Goal: Transaction & Acquisition: Purchase product/service

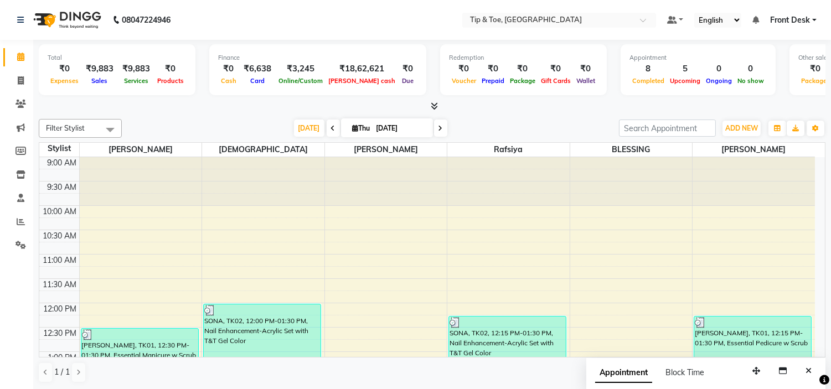
scroll to position [246, 0]
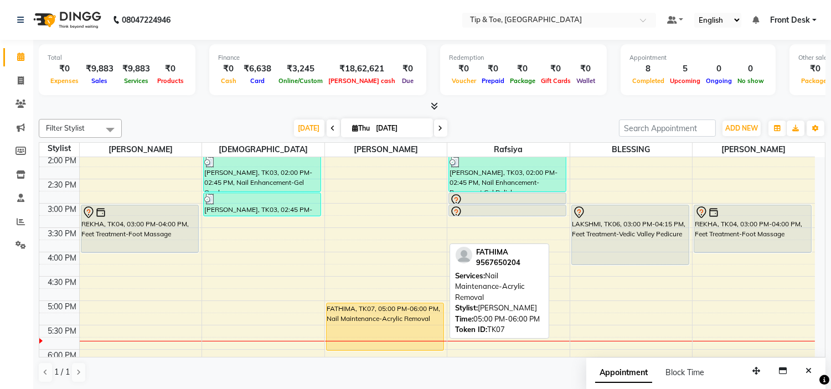
click at [430, 324] on div "FATHIMA, TK07, 05:00 PM-06:00 PM, Nail Maintenance-Acrylic Removal" at bounding box center [385, 327] width 117 height 47
click at [428, 324] on div "FATHIMA, TK07, 05:00 PM-06:00 PM, Nail Maintenance-Acrylic Removal" at bounding box center [385, 327] width 117 height 47
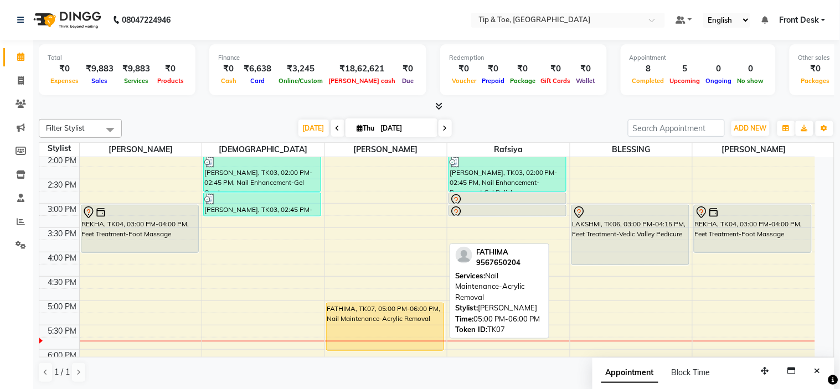
select select "1"
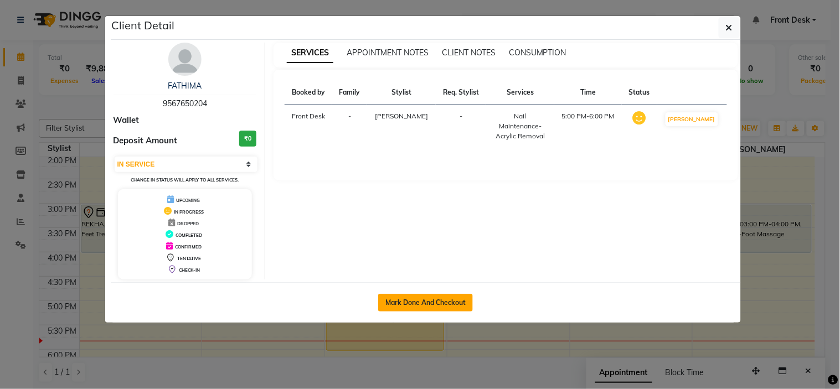
click at [425, 307] on button "Mark Done And Checkout" at bounding box center [425, 303] width 95 height 18
select select "5360"
select select "service"
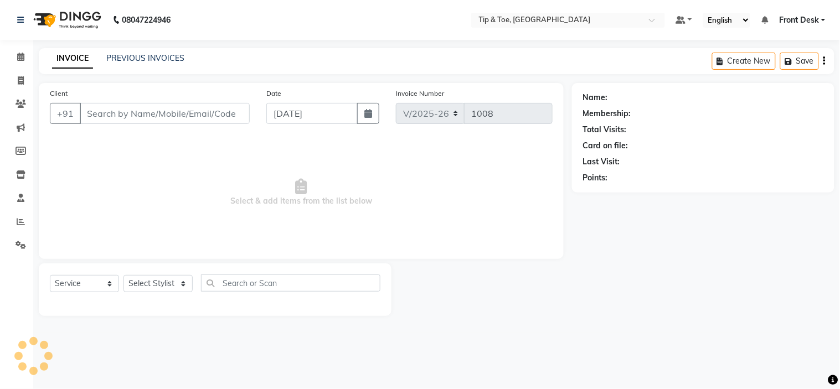
type input "9567650204"
select select "46387"
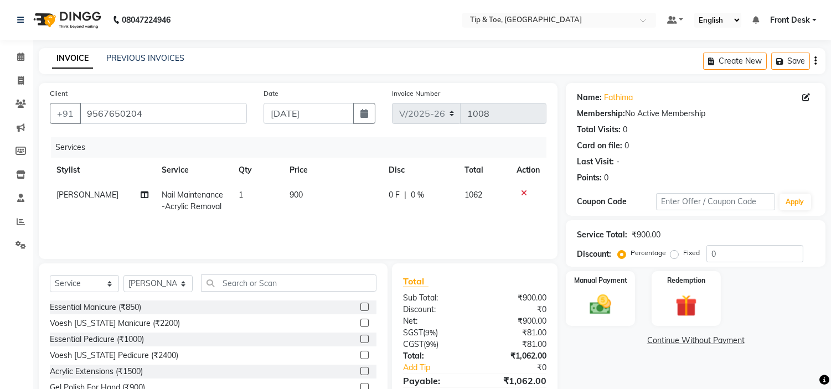
click at [297, 192] on span "900" at bounding box center [296, 195] width 13 height 10
select select "46387"
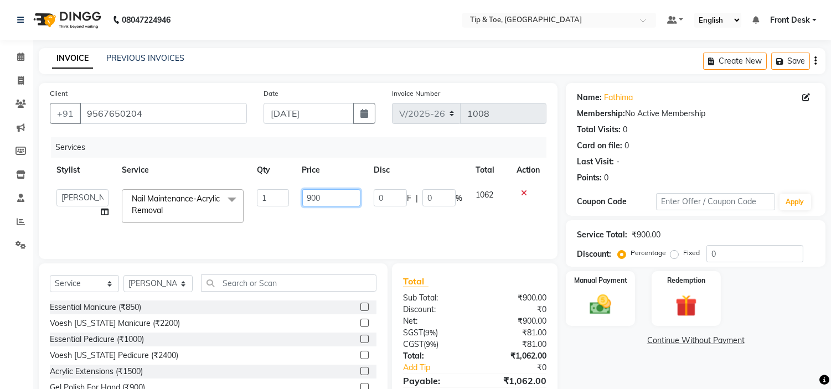
click at [314, 196] on input "900" at bounding box center [331, 197] width 58 height 17
click at [312, 196] on input "900" at bounding box center [331, 197] width 58 height 17
type input "600"
click at [359, 222] on div "Services Stylist Service Qty Price Disc Total Action [PERSON_NAME] Front Desk J…" at bounding box center [298, 192] width 497 height 111
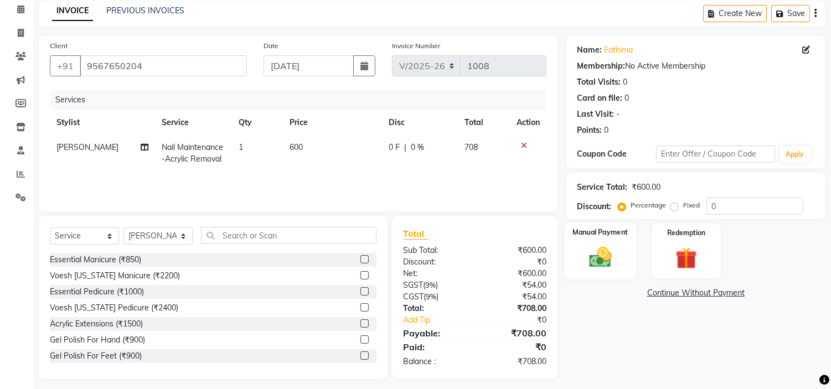
scroll to position [54, 0]
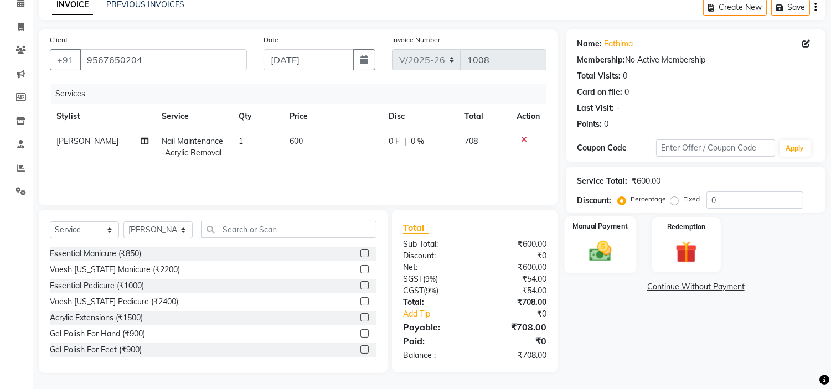
click at [604, 254] on img at bounding box center [601, 252] width 37 height 26
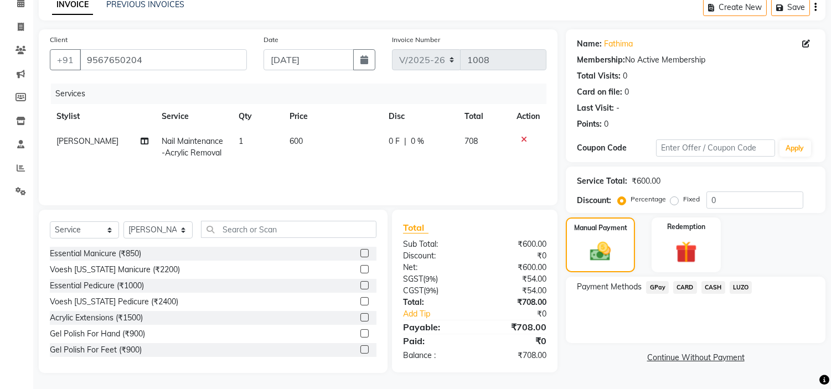
click at [669, 292] on div "CARD" at bounding box center [683, 288] width 28 height 15
click at [655, 289] on span "GPay" at bounding box center [657, 287] width 23 height 13
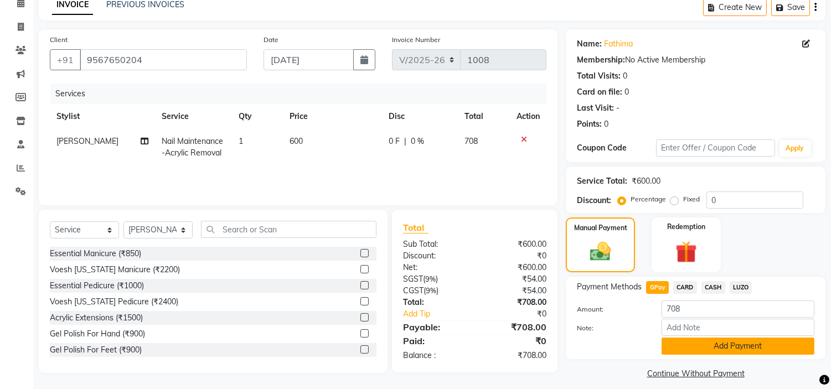
click at [695, 344] on button "Add Payment" at bounding box center [738, 346] width 153 height 17
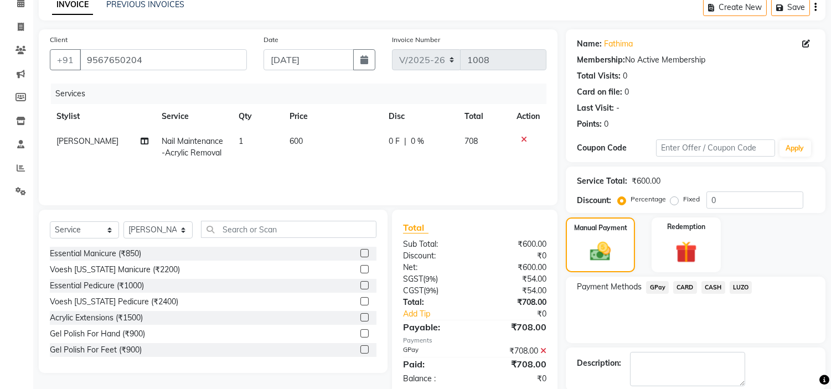
scroll to position [109, 0]
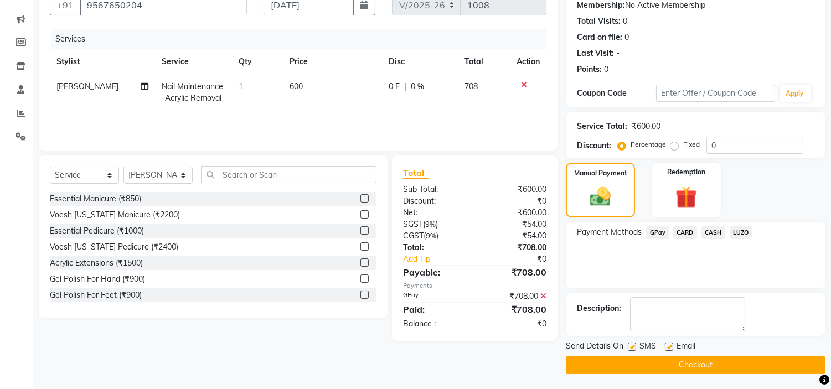
click at [667, 348] on label at bounding box center [669, 347] width 8 height 8
click at [667, 348] on input "checkbox" at bounding box center [668, 347] width 7 height 7
checkbox input "false"
click at [684, 370] on button "Checkout" at bounding box center [696, 365] width 260 height 17
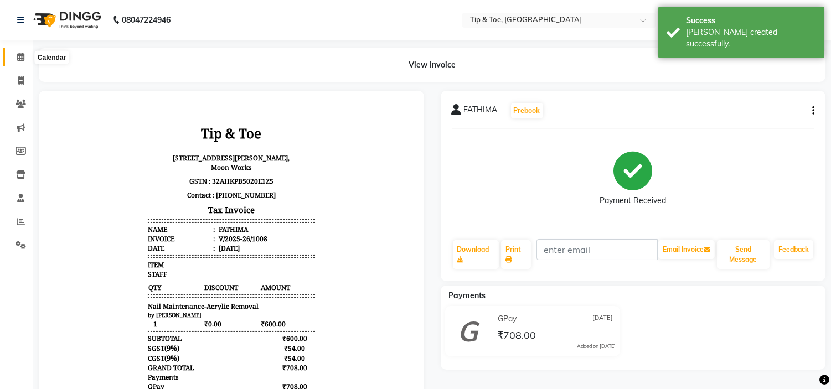
drag, startPoint x: 17, startPoint y: 53, endPoint x: 38, endPoint y: 59, distance: 21.4
click at [17, 53] on icon at bounding box center [20, 57] width 7 height 8
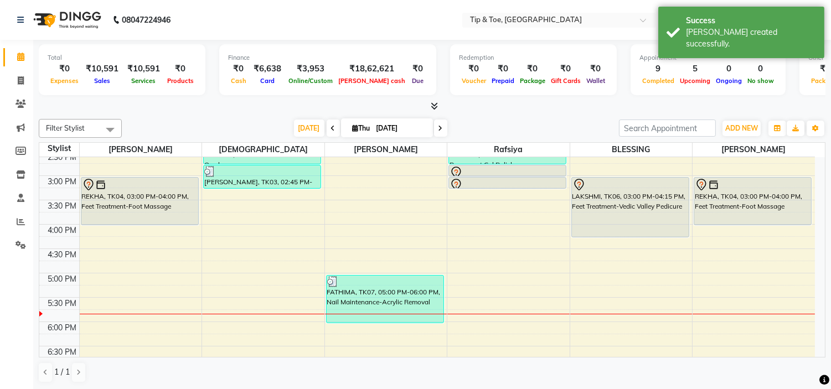
scroll to position [246, 0]
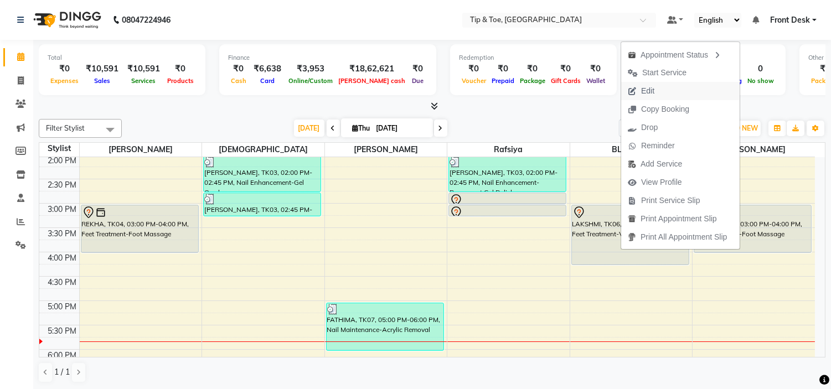
click at [671, 90] on button "Edit" at bounding box center [680, 91] width 119 height 18
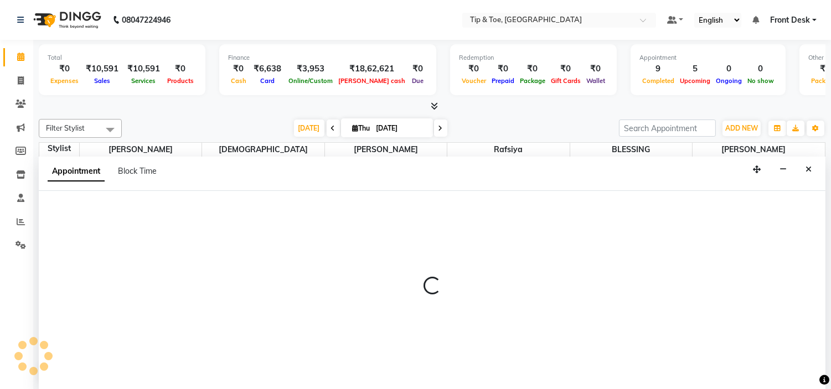
scroll to position [1, 0]
select select "tentative"
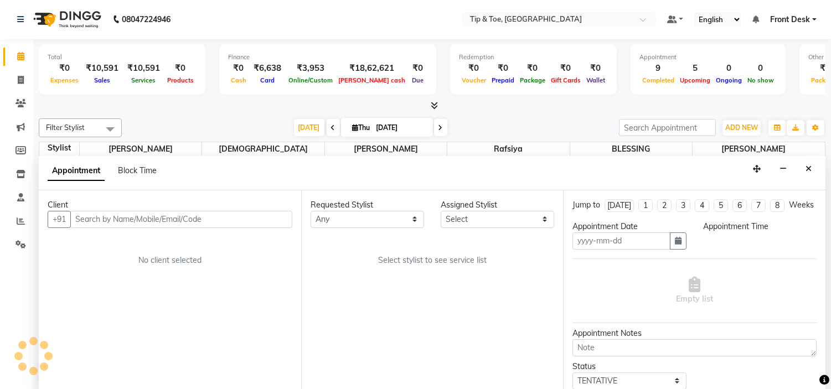
type input "[DATE]"
select select "50942"
select select "900"
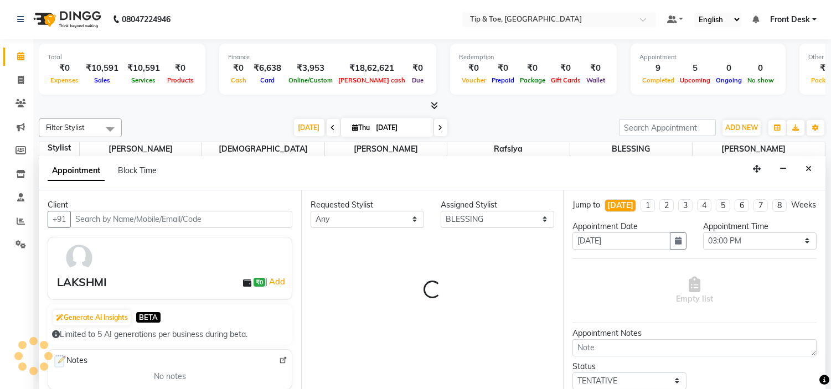
scroll to position [392, 0]
select select "2436"
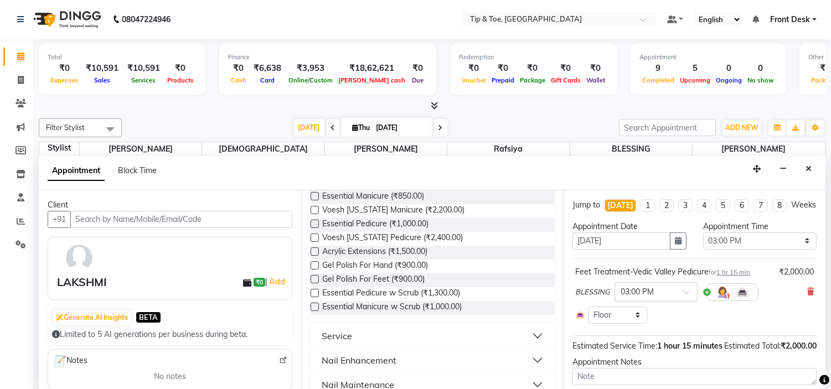
scroll to position [123, 0]
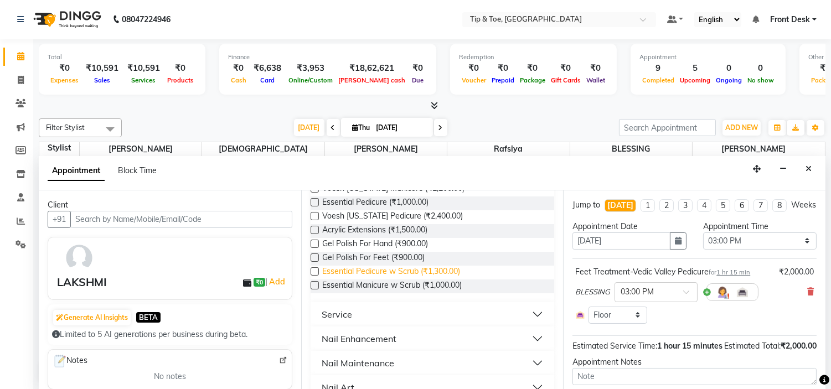
click at [449, 270] on span "Essential Pedicure w Scrub (₹1,300.00)" at bounding box center [391, 273] width 138 height 14
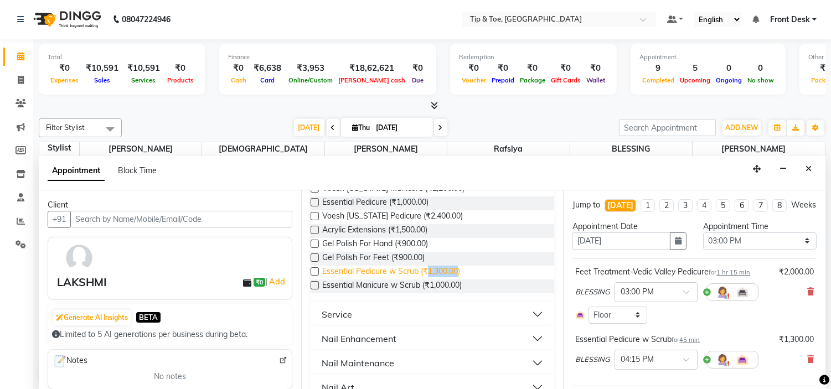
click at [449, 270] on span "Essential Pedicure w Scrub (₹1,300.00)" at bounding box center [391, 273] width 138 height 14
checkbox input "false"
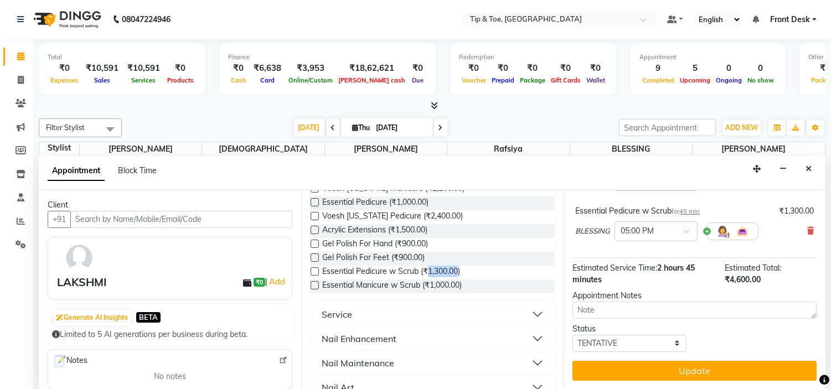
scroll to position [189, 0]
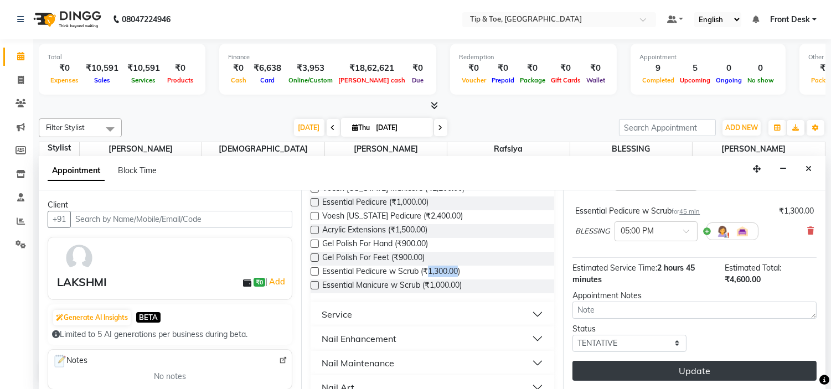
click at [759, 373] on button "Update" at bounding box center [695, 371] width 244 height 20
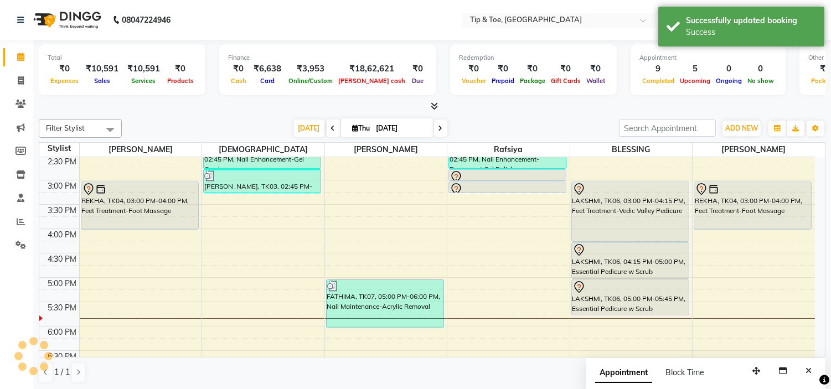
scroll to position [269, 0]
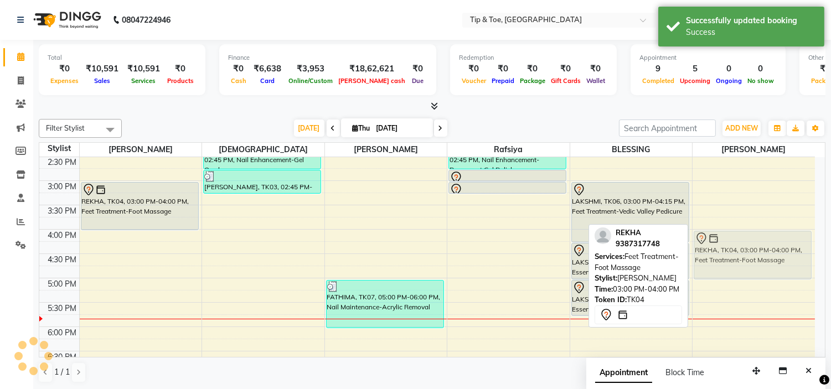
drag, startPoint x: 745, startPoint y: 204, endPoint x: 752, endPoint y: 254, distance: 50.3
click at [752, 254] on div "[PERSON_NAME], TK01, 12:15 PM-01:30 PM, Essential Pedicure w Scrub REKHA, TK04,…" at bounding box center [754, 205] width 122 height 633
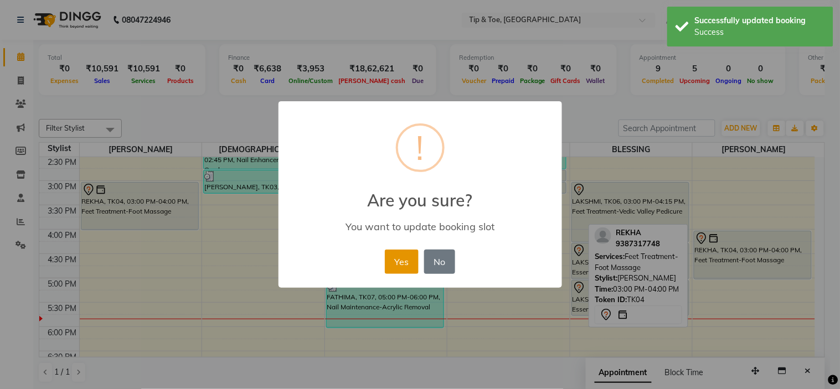
click at [402, 263] on button "Yes" at bounding box center [402, 262] width 34 height 24
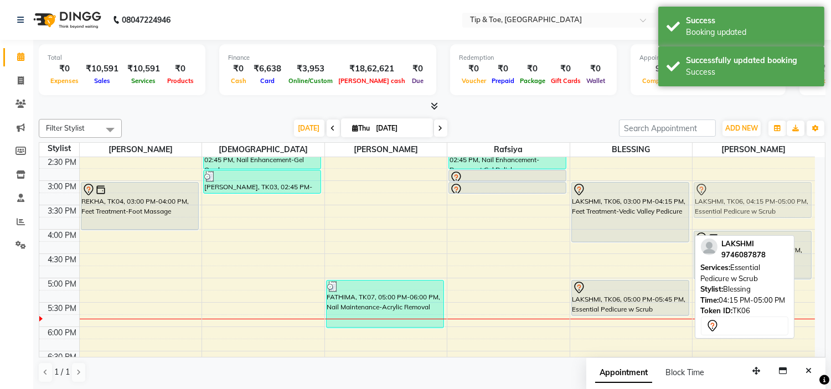
drag, startPoint x: 575, startPoint y: 261, endPoint x: 706, endPoint y: 202, distance: 144.0
click at [706, 202] on tr "[PERSON_NAME], TK01, 12:30 PM-01:30 PM, Essential Manicure w Scrub REKHA, TK04,…" at bounding box center [427, 205] width 776 height 633
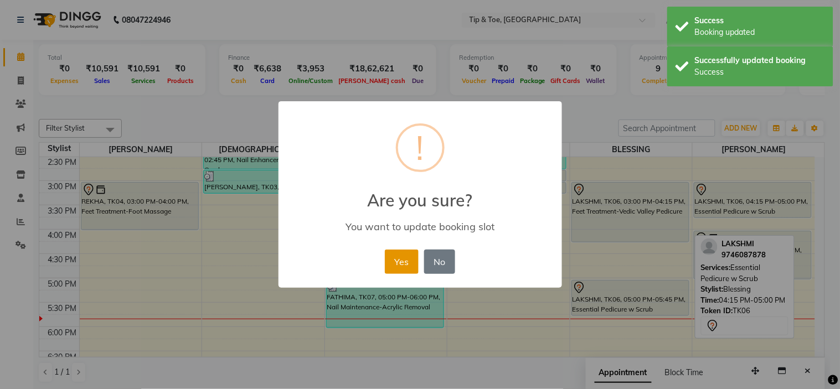
drag, startPoint x: 412, startPoint y: 263, endPoint x: 536, endPoint y: 263, distance: 124.1
click at [413, 263] on button "Yes" at bounding box center [402, 262] width 34 height 24
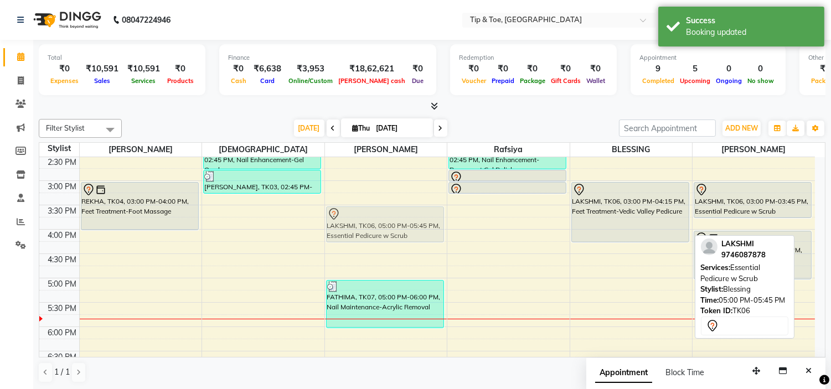
drag, startPoint x: 630, startPoint y: 300, endPoint x: 327, endPoint y: 230, distance: 311.0
click at [327, 230] on tr "[PERSON_NAME], TK01, 12:30 PM-01:30 PM, Essential Manicure w Scrub REKHA, TK04,…" at bounding box center [427, 205] width 776 height 633
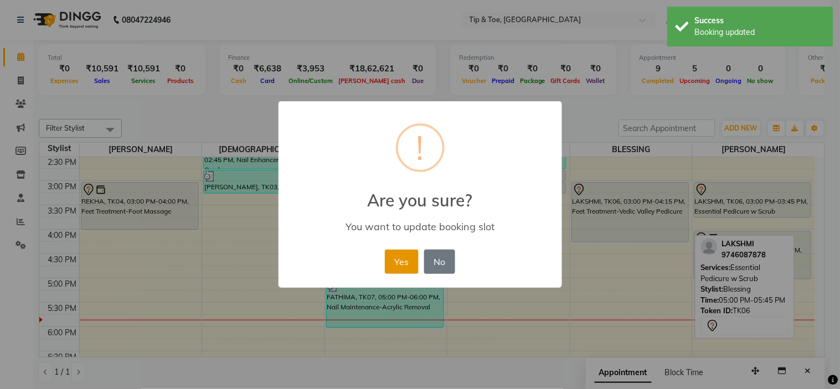
click at [403, 256] on button "Yes" at bounding box center [402, 262] width 34 height 24
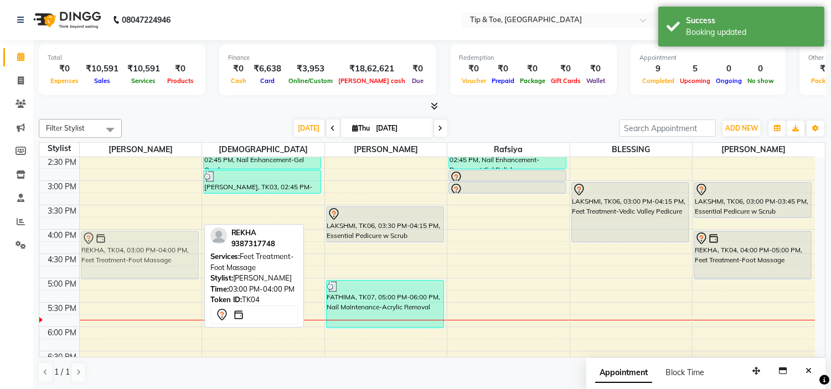
drag, startPoint x: 146, startPoint y: 201, endPoint x: 161, endPoint y: 254, distance: 54.9
click at [161, 254] on div "[PERSON_NAME], TK01, 12:30 PM-01:30 PM, Essential Manicure w Scrub REKHA, TK04,…" at bounding box center [141, 205] width 122 height 633
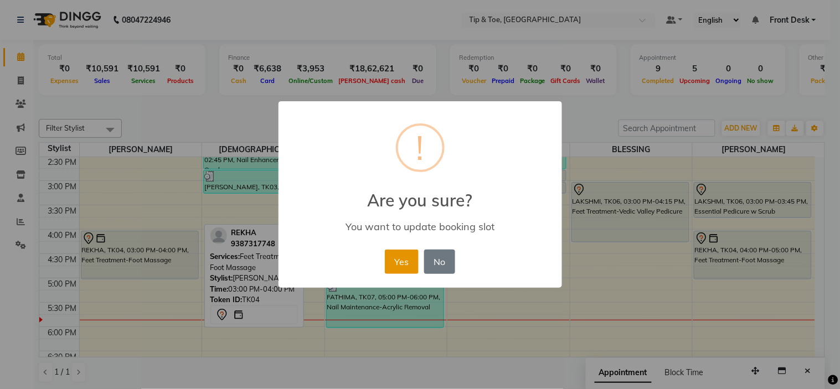
click at [397, 256] on button "Yes" at bounding box center [402, 262] width 34 height 24
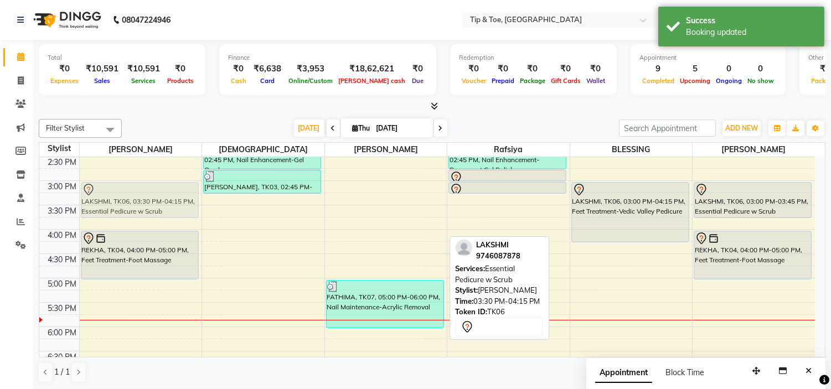
drag, startPoint x: 399, startPoint y: 224, endPoint x: 179, endPoint y: 196, distance: 221.7
click at [179, 196] on tr "[PERSON_NAME], TK01, 12:30 PM-01:30 PM, Essential Manicure w Scrub REKHA, TK04,…" at bounding box center [427, 205] width 776 height 633
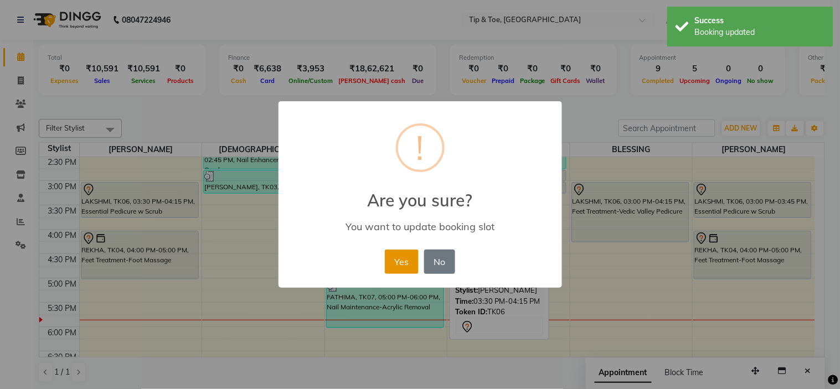
click at [402, 251] on button "Yes" at bounding box center [402, 262] width 34 height 24
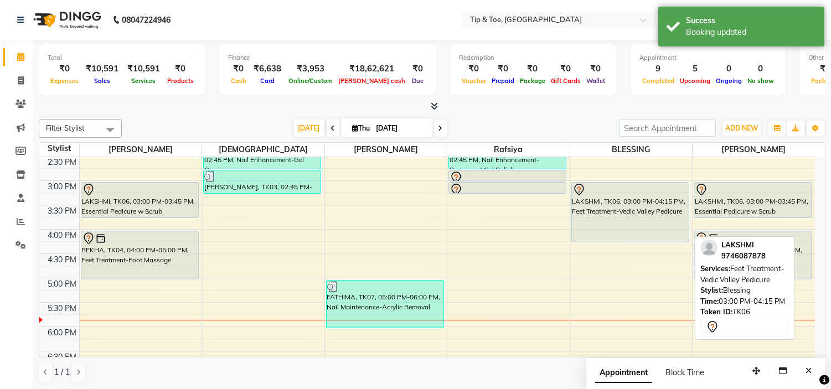
click at [615, 216] on div "LAKSHMI, TK06, 03:00 PM-04:15 PM, Feet Treatment-Vedic Valley Pedicure" at bounding box center [630, 212] width 117 height 59
click at [616, 217] on div "LAKSHMI, TK06, 03:00 PM-04:15 PM, Feet Treatment-Vedic Valley Pedicure" at bounding box center [630, 212] width 117 height 59
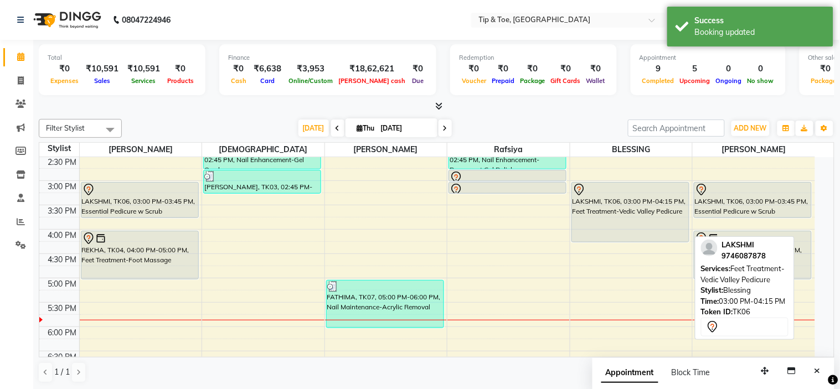
select select "7"
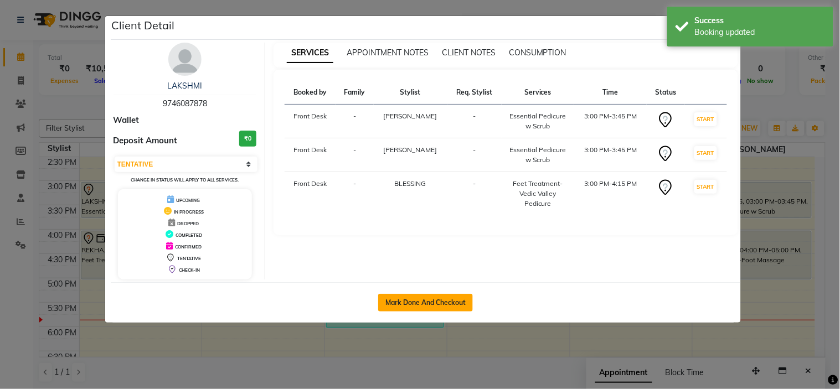
click at [433, 302] on button "Mark Done And Checkout" at bounding box center [425, 303] width 95 height 18
select select "service"
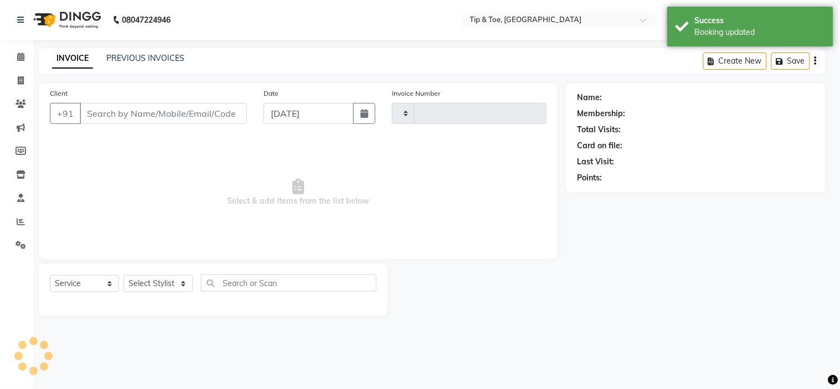
type input "1009"
select select "5360"
type input "9746087878"
select select "35568"
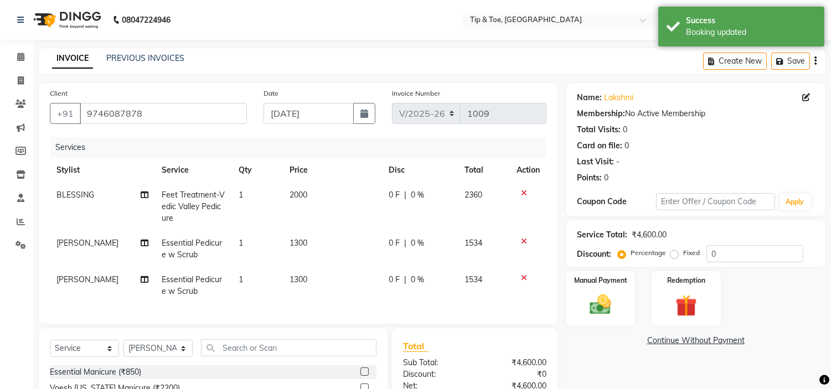
click at [301, 191] on span "2000" at bounding box center [299, 195] width 18 height 10
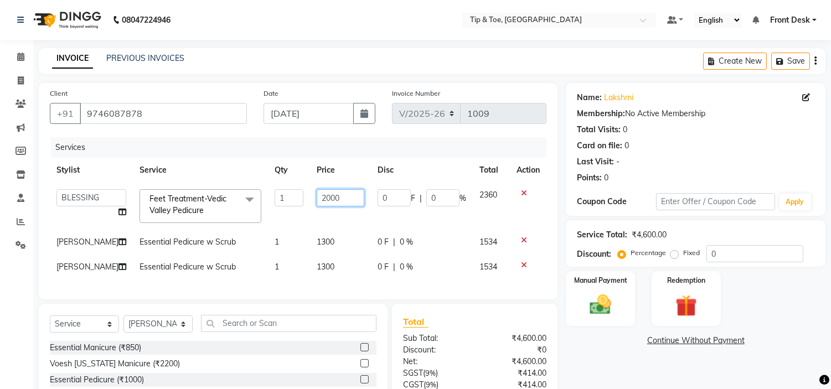
click at [320, 196] on input "2000" at bounding box center [341, 197] width 48 height 17
type input "1500"
click at [357, 164] on th "Price" at bounding box center [340, 170] width 61 height 25
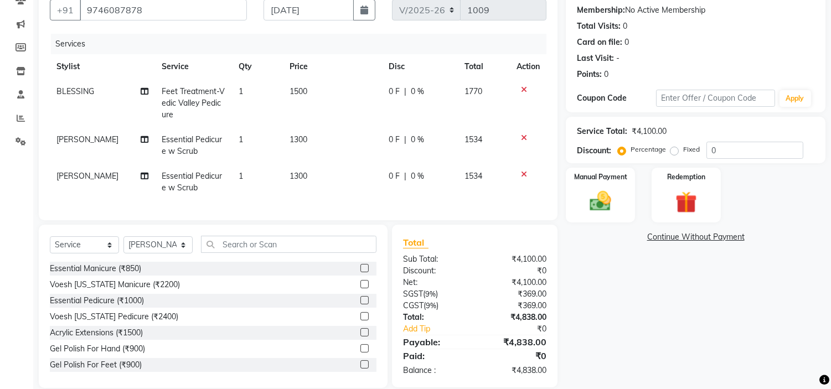
scroll to position [128, 0]
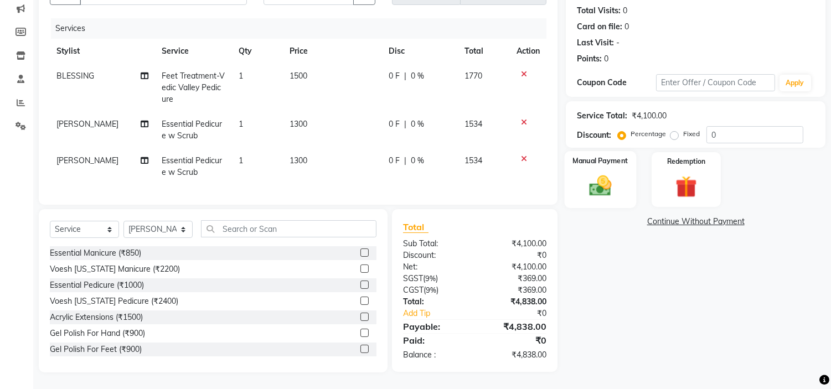
click at [597, 190] on div "Manual Payment" at bounding box center [601, 179] width 72 height 56
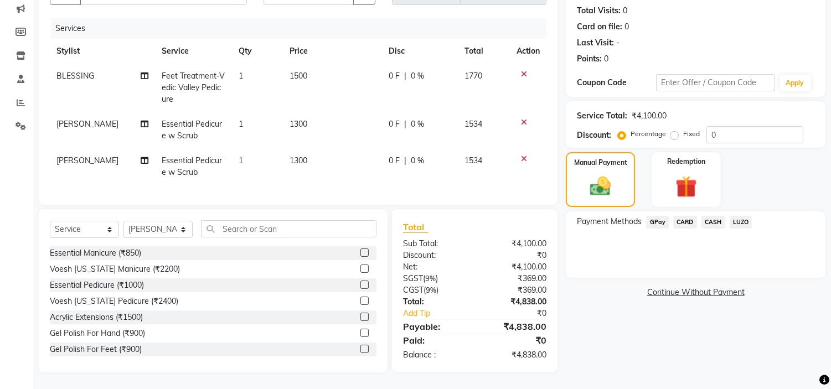
drag, startPoint x: 693, startPoint y: 209, endPoint x: 693, endPoint y: 219, distance: 10.0
click at [693, 216] on span "CARD" at bounding box center [686, 222] width 24 height 13
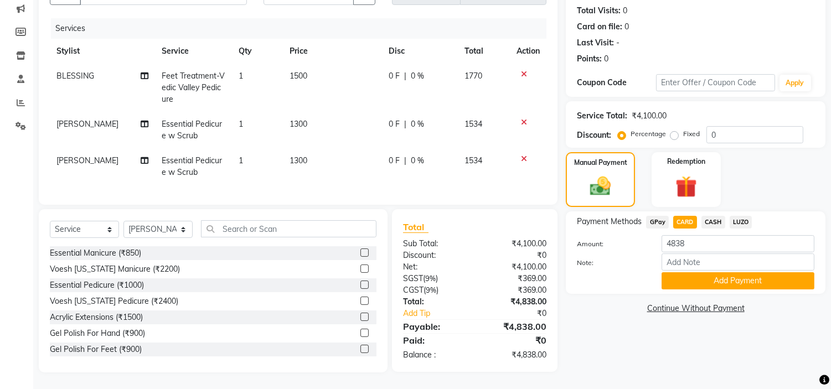
click at [704, 273] on button "Add Payment" at bounding box center [738, 281] width 153 height 17
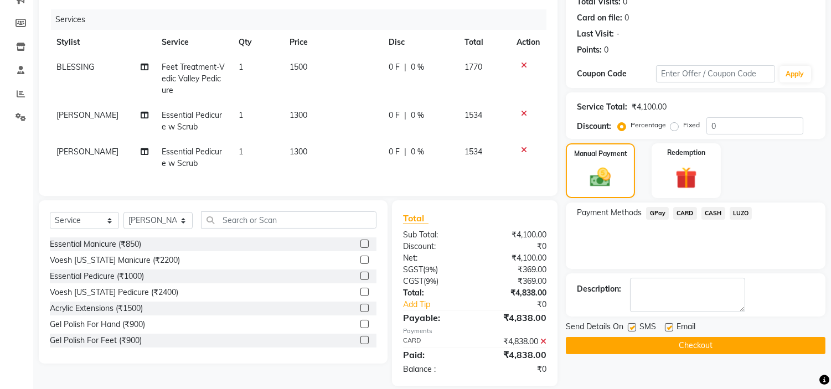
click at [669, 325] on label at bounding box center [669, 327] width 8 height 8
click at [669, 325] on input "checkbox" at bounding box center [668, 328] width 7 height 7
checkbox input "false"
click at [683, 346] on button "Checkout" at bounding box center [696, 345] width 260 height 17
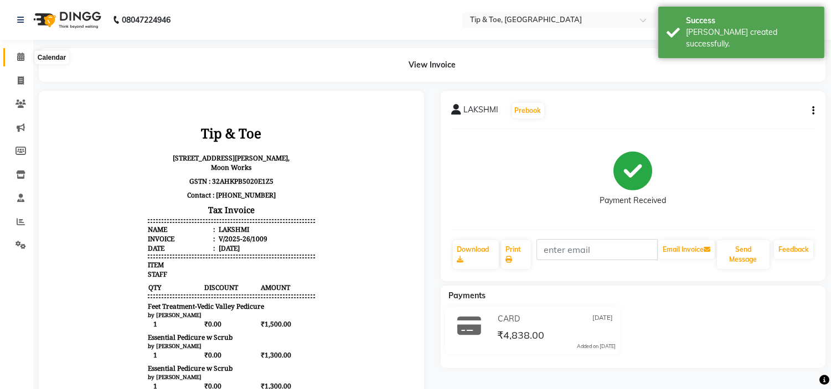
drag, startPoint x: 25, startPoint y: 60, endPoint x: 36, endPoint y: 59, distance: 10.5
click at [25, 60] on span at bounding box center [20, 57] width 19 height 13
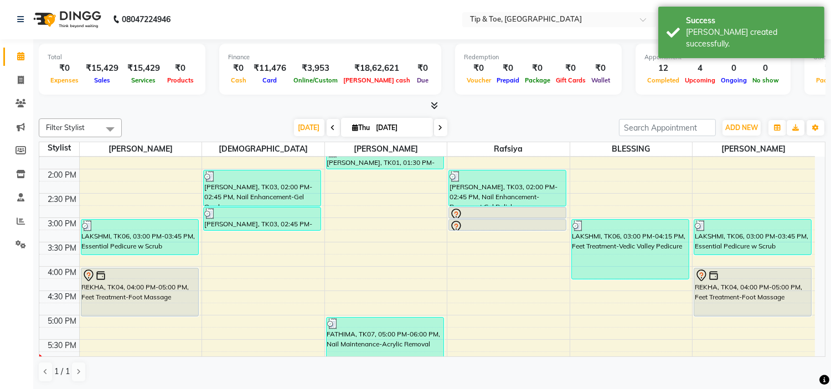
scroll to position [246, 0]
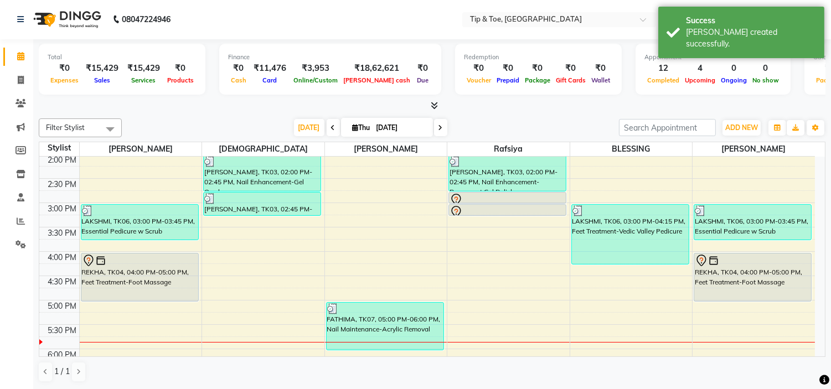
click at [623, 345] on div "9:00 AM 9:30 AM 10:00 AM 10:30 AM 11:00 AM 11:30 AM 12:00 PM 12:30 PM 1:00 PM 1…" at bounding box center [427, 227] width 776 height 633
select select "50942"
select select "tentative"
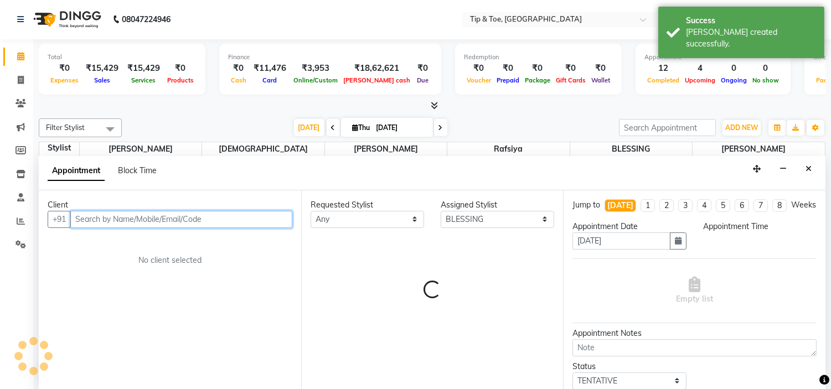
select select "1065"
click at [219, 214] on input "text" at bounding box center [181, 219] width 222 height 17
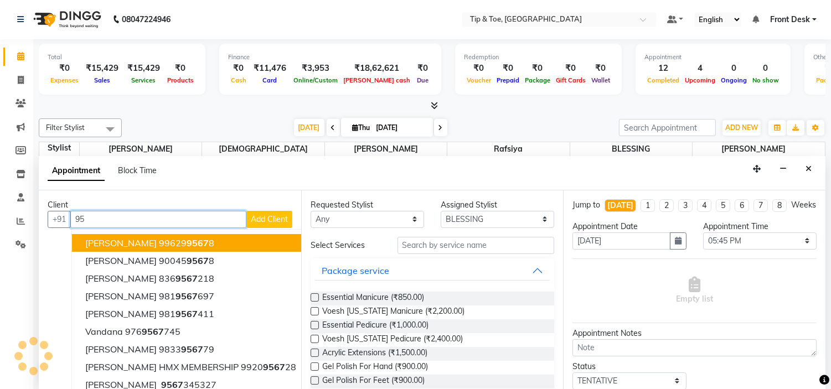
type input "9"
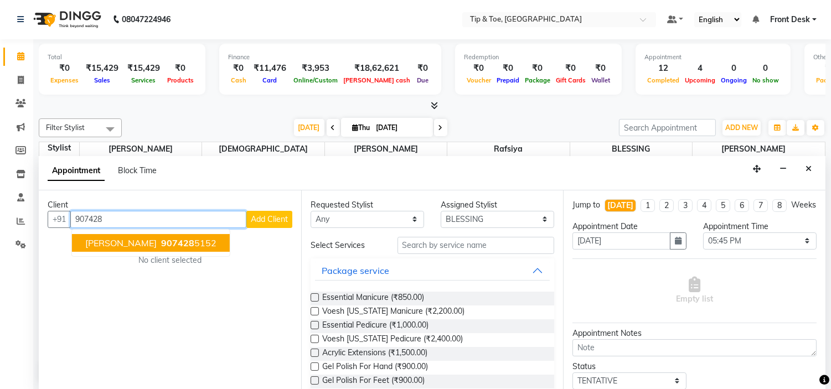
click at [168, 242] on ngb-highlight "907428 5152" at bounding box center [188, 243] width 58 height 11
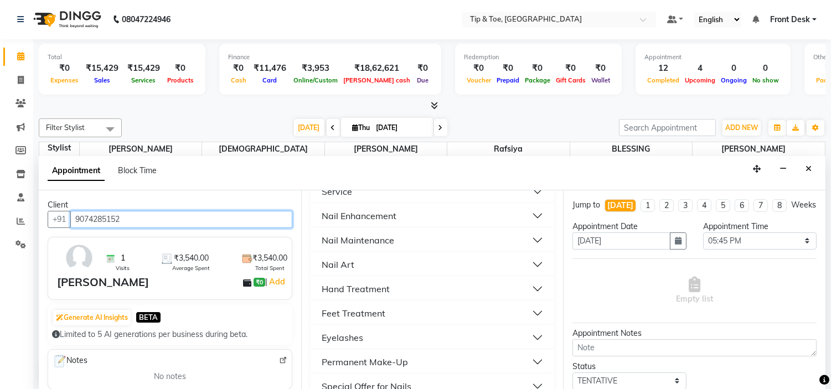
type input "9074285152"
click at [419, 316] on button "Feet Treatment" at bounding box center [432, 314] width 235 height 20
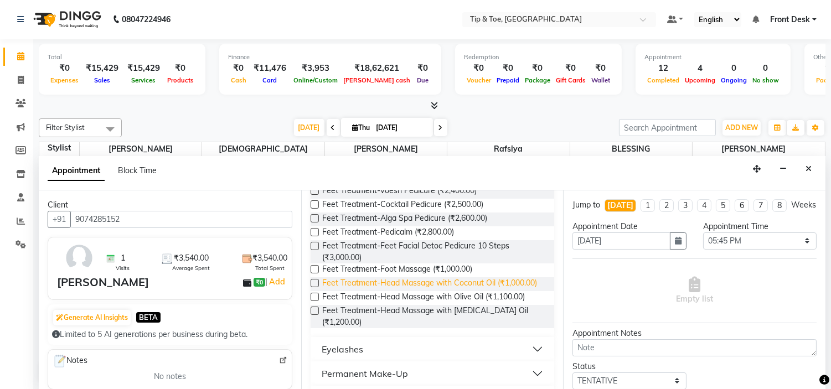
scroll to position [430, 0]
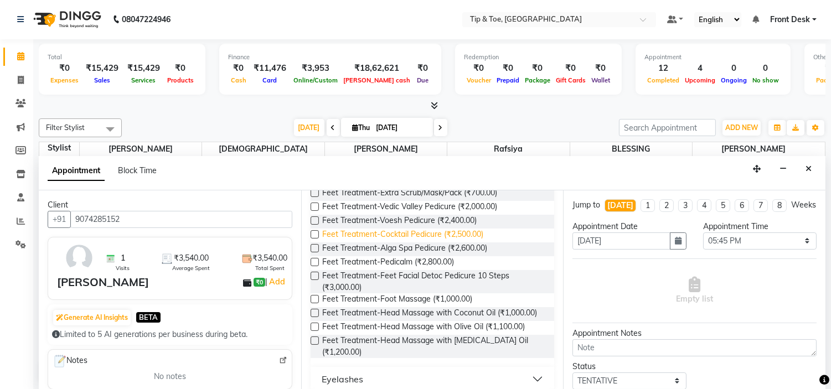
click at [458, 229] on span "Feet Treatment-Cocktail Pedicure (₹2,500.00)" at bounding box center [402, 236] width 161 height 14
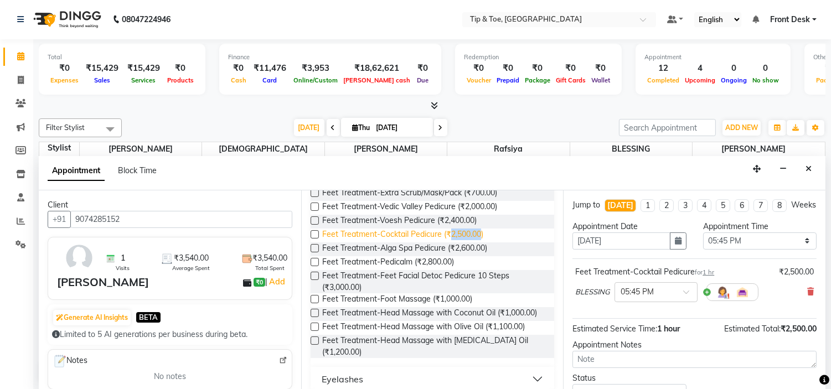
click at [458, 229] on span "Feet Treatment-Cocktail Pedicure (₹2,500.00)" at bounding box center [402, 236] width 161 height 14
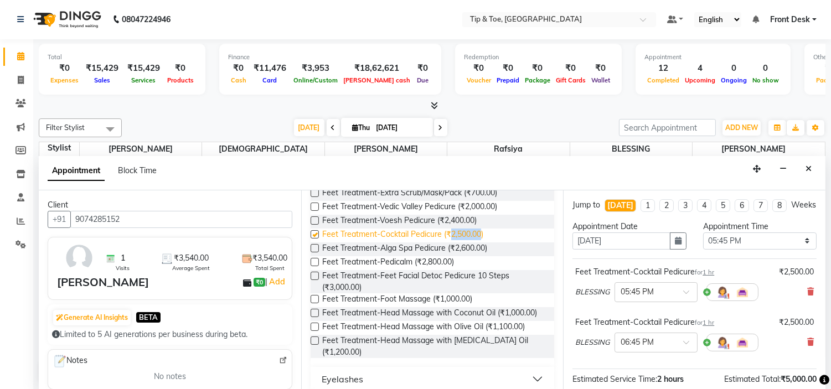
checkbox input "false"
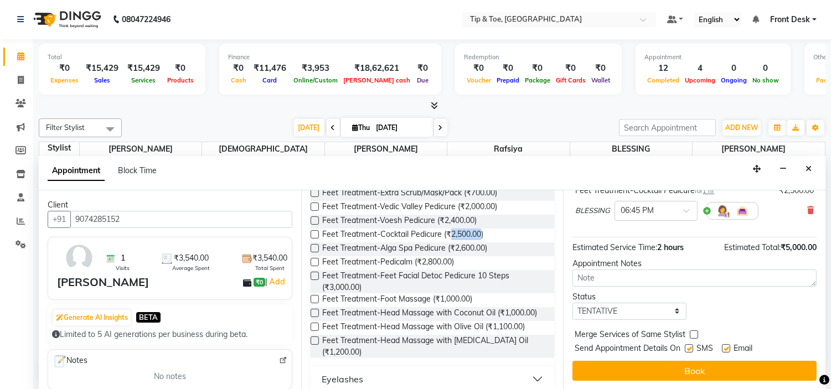
scroll to position [142, 0]
click at [723, 351] on label at bounding box center [726, 349] width 8 height 8
click at [723, 351] on input "checkbox" at bounding box center [725, 349] width 7 height 7
checkbox input "false"
drag, startPoint x: 733, startPoint y: 378, endPoint x: 751, endPoint y: 382, distance: 18.7
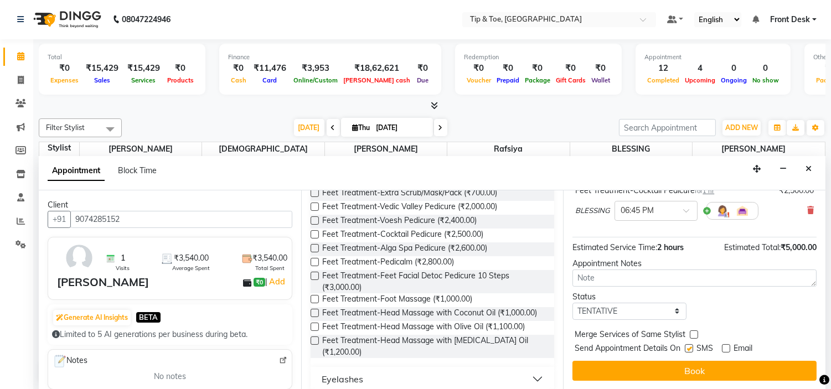
click at [736, 380] on button "Book" at bounding box center [695, 371] width 244 height 20
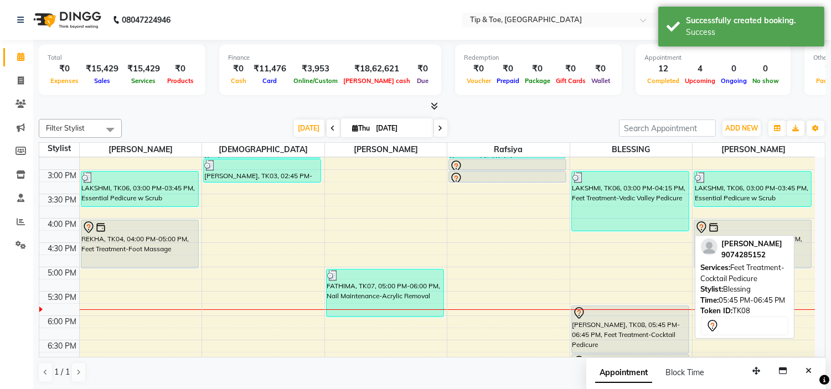
scroll to position [307, 0]
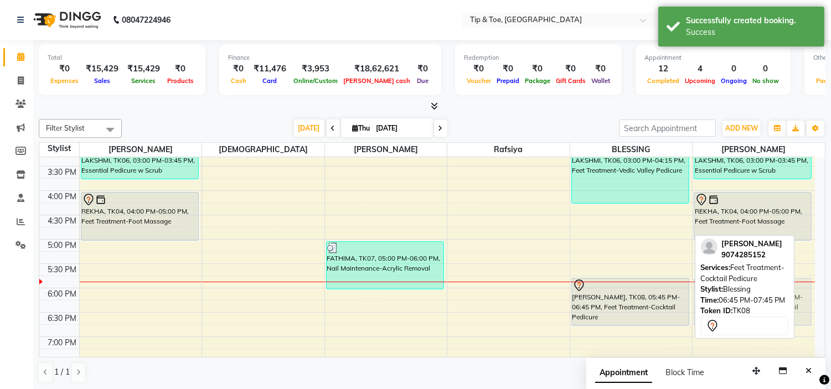
drag, startPoint x: 654, startPoint y: 344, endPoint x: 750, endPoint y: 295, distance: 108.0
click at [750, 295] on div "Filter Stylist Select All [PERSON_NAME] [PERSON_NAME] [PERSON_NAME] [DATE] [DAT…" at bounding box center [432, 251] width 787 height 273
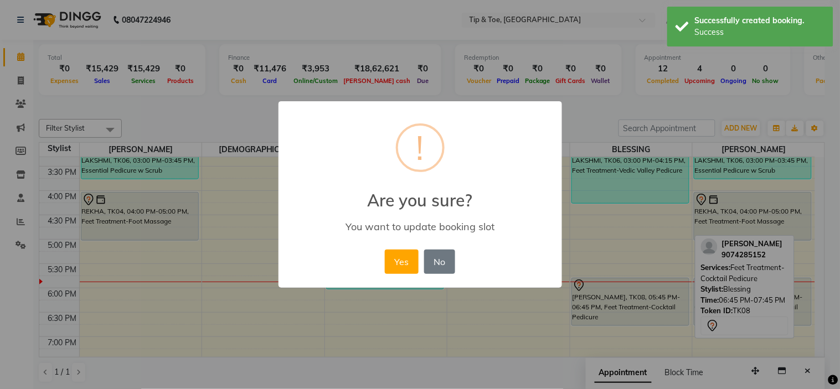
click at [378, 251] on div "× ! Are you sure? You want to update booking slot Yes No No" at bounding box center [421, 194] width 284 height 187
drag, startPoint x: 388, startPoint y: 264, endPoint x: 424, endPoint y: 273, distance: 37.6
click at [389, 264] on button "Yes" at bounding box center [402, 262] width 34 height 24
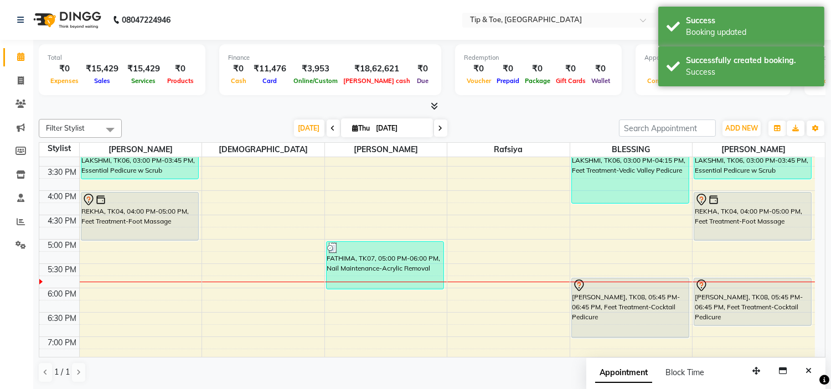
drag, startPoint x: 590, startPoint y: 323, endPoint x: 618, endPoint y: 328, distance: 28.0
click at [590, 331] on div "LAKSHMI, TK06, 03:00 PM-04:15 PM, Feet Treatment-Vedic Valley Pedicure [PERSON_…" at bounding box center [632, 166] width 122 height 633
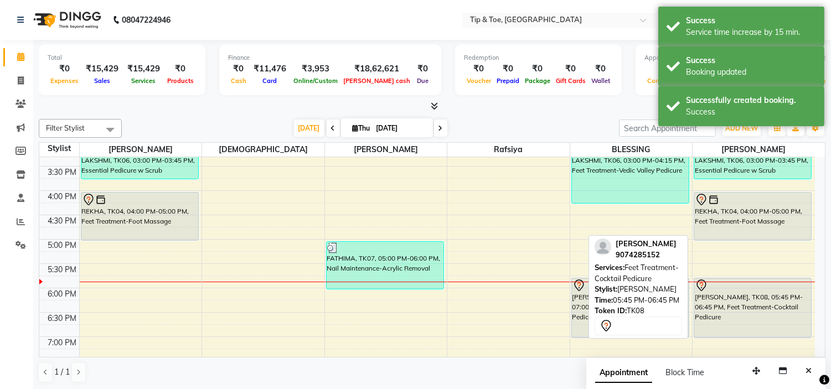
click at [789, 331] on div "[PERSON_NAME], TK01, 12:15 PM-01:30 PM, Essential Pedicure w Scrub LAKSHMI, TK0…" at bounding box center [754, 166] width 122 height 633
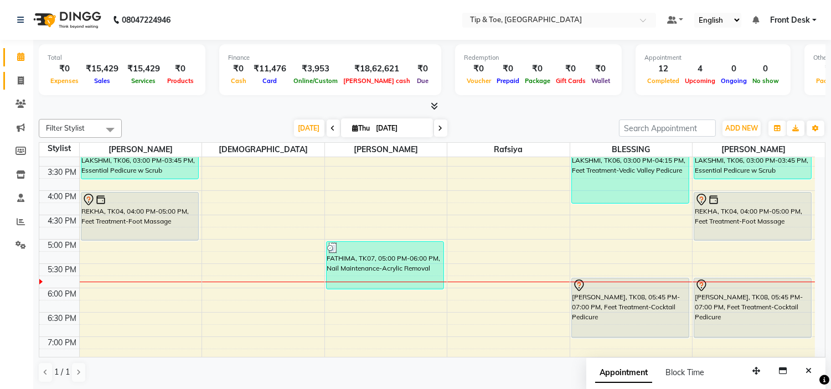
click at [17, 89] on link "Invoice" at bounding box center [16, 81] width 27 height 18
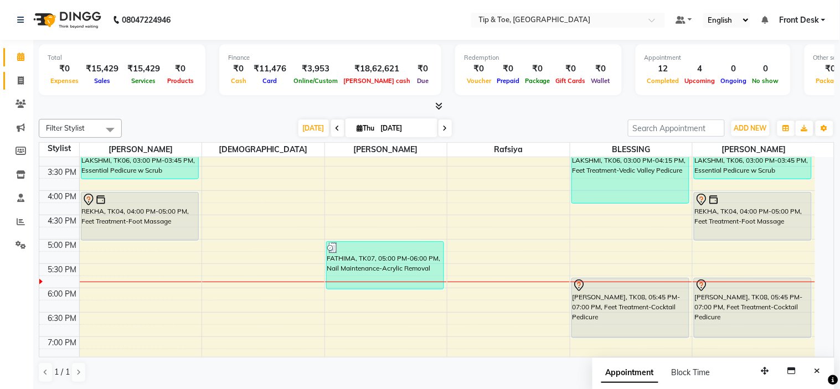
select select "5360"
select select "service"
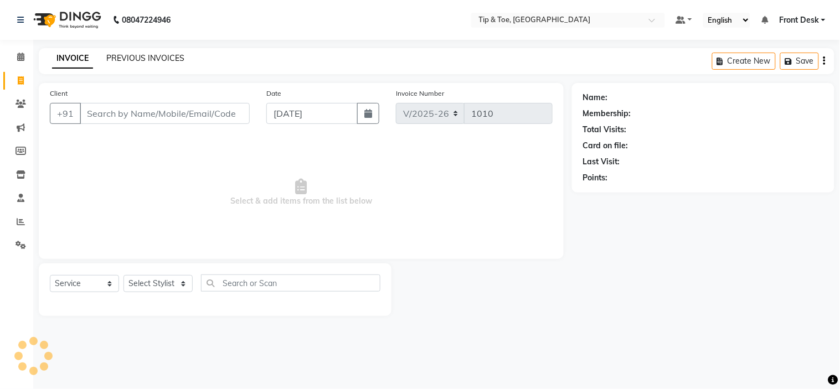
click at [164, 62] on link "PREVIOUS INVOICES" at bounding box center [145, 58] width 78 height 10
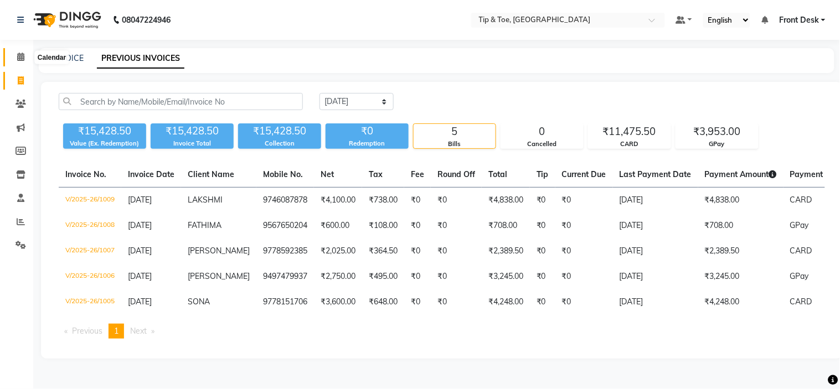
click at [11, 57] on span at bounding box center [20, 57] width 19 height 13
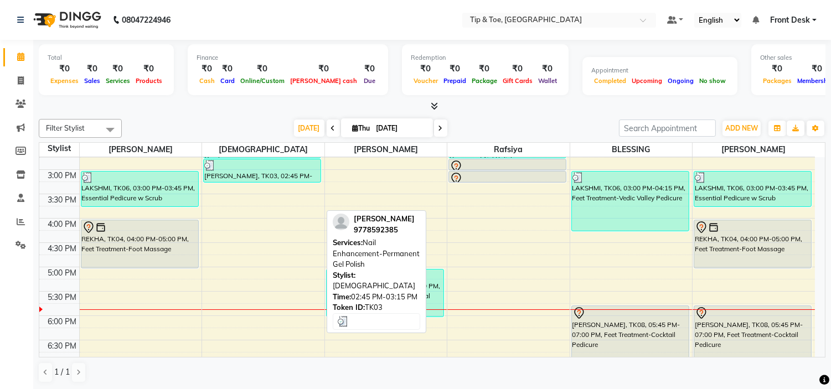
scroll to position [307, 0]
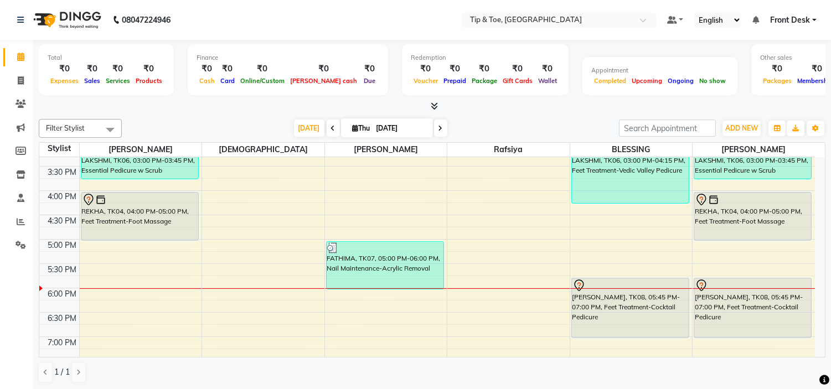
click at [379, 122] on input "[DATE]" at bounding box center [400, 128] width 55 height 17
select select "9"
select select "2025"
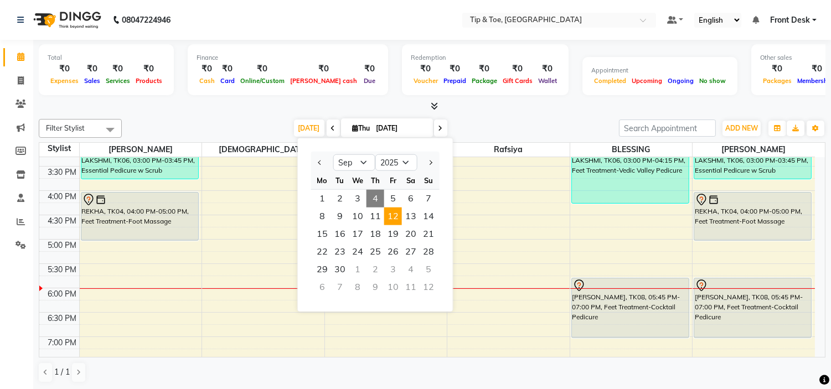
click at [390, 219] on span "12" at bounding box center [393, 217] width 18 height 18
type input "[DATE]"
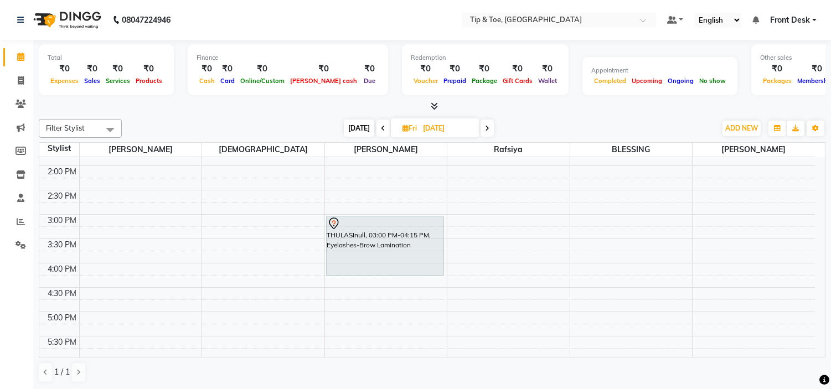
scroll to position [207, 0]
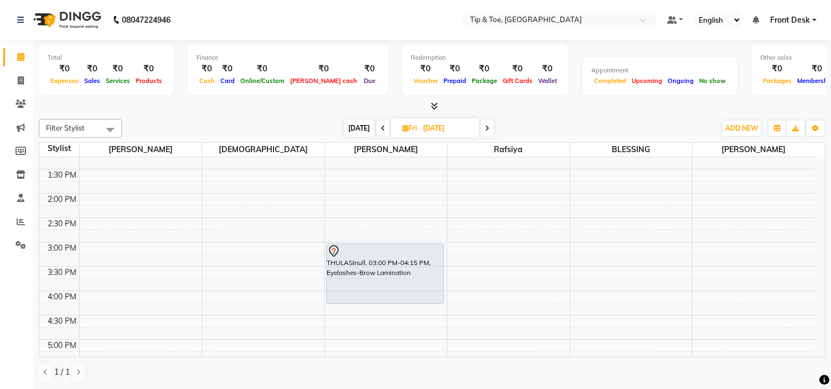
click at [422, 131] on input "[DATE]" at bounding box center [447, 128] width 55 height 17
select select "9"
select select "2025"
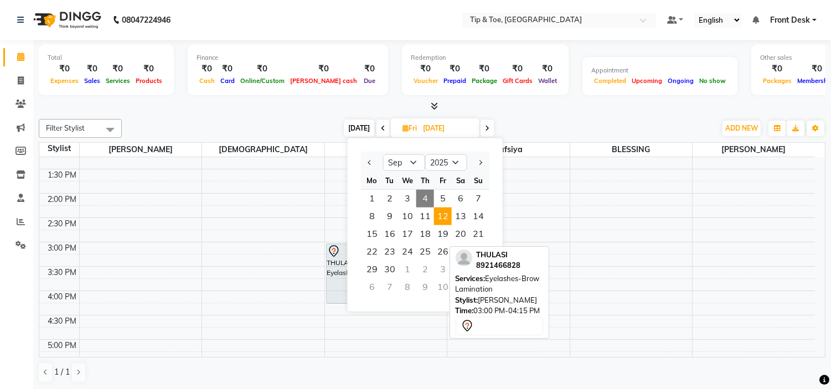
click at [338, 273] on div "THULASInull, 03:00 PM-04:15 PM, Eyelashes-Brow Lamination" at bounding box center [385, 273] width 117 height 59
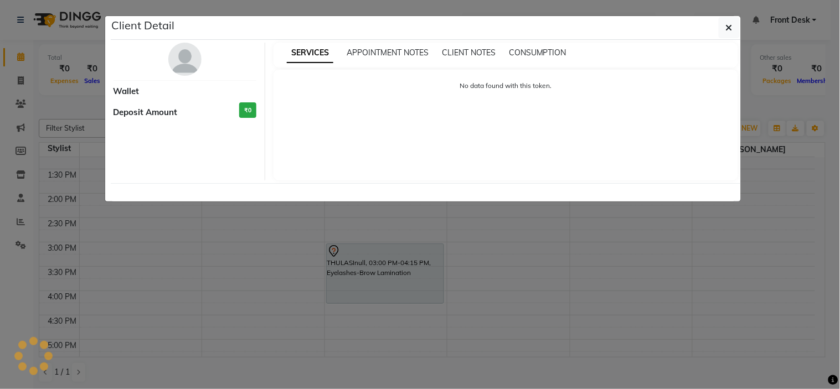
select select "7"
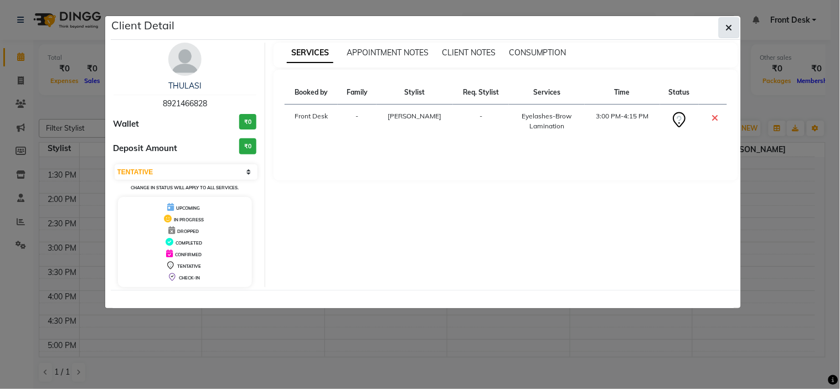
click at [723, 32] on button "button" at bounding box center [729, 27] width 21 height 21
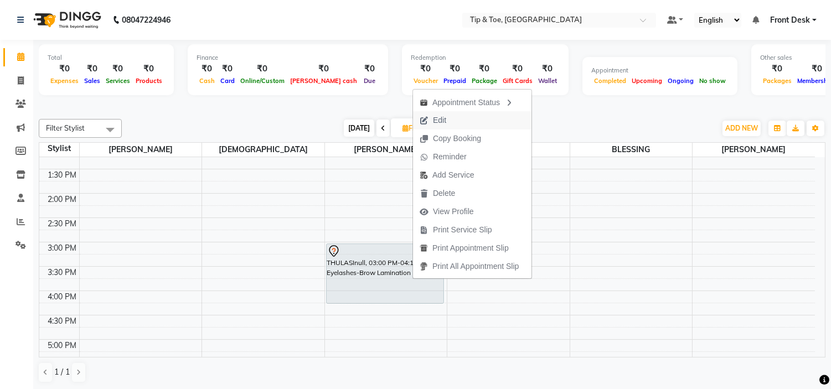
click at [449, 124] on span "Edit" at bounding box center [433, 120] width 40 height 18
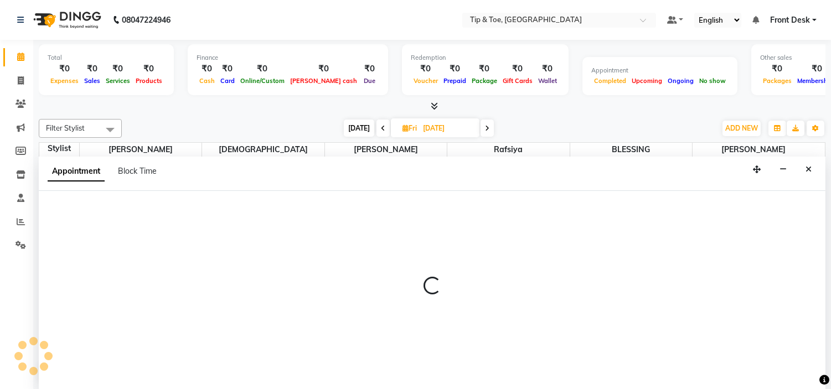
scroll to position [1, 0]
select select "900"
select select "tentative"
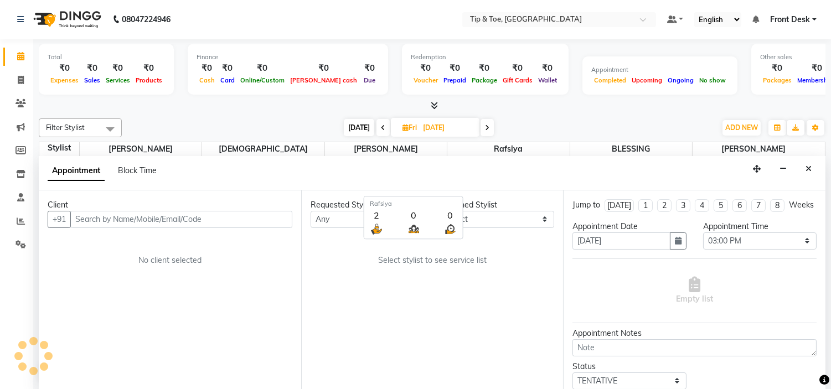
scroll to position [392, 0]
select select "46387"
select select "2436"
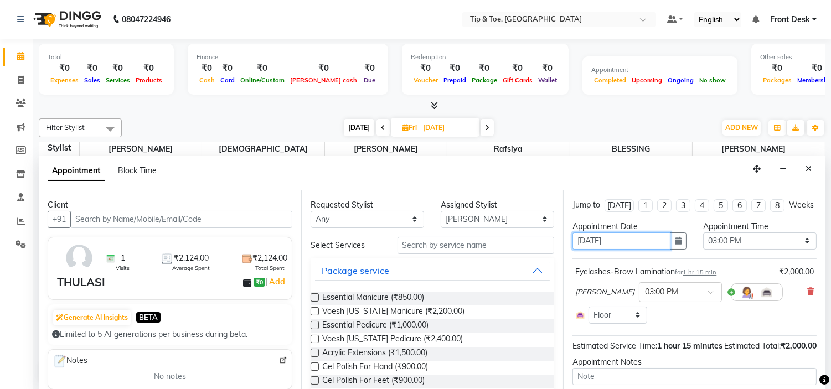
click at [584, 250] on input "[DATE]" at bounding box center [621, 241] width 97 height 17
click at [675, 245] on icon "button" at bounding box center [678, 241] width 7 height 8
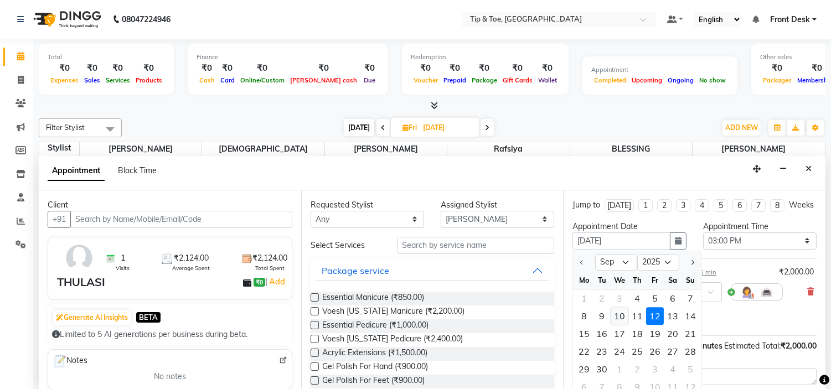
click at [620, 323] on div "10" at bounding box center [620, 316] width 18 height 18
type input "[DATE]"
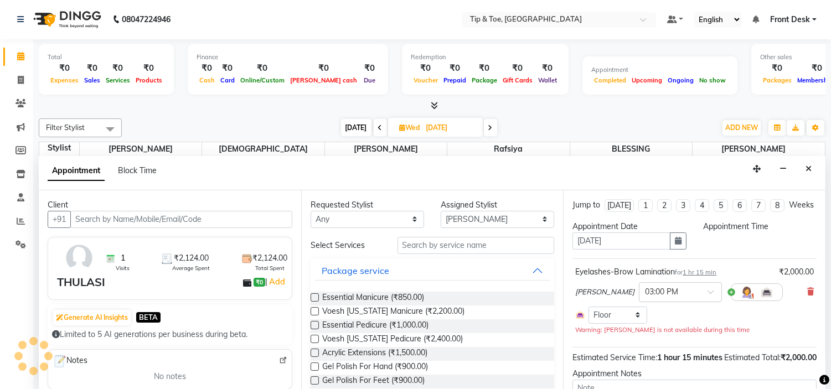
scroll to position [0, 0]
select select "900"
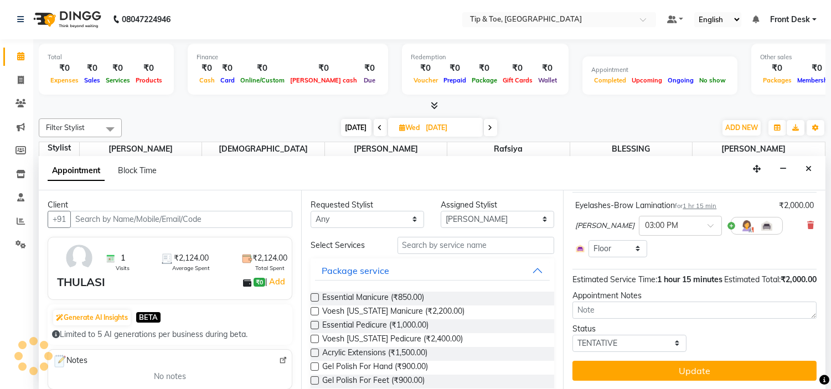
scroll to position [89, 0]
click at [703, 366] on button "Update" at bounding box center [695, 371] width 244 height 20
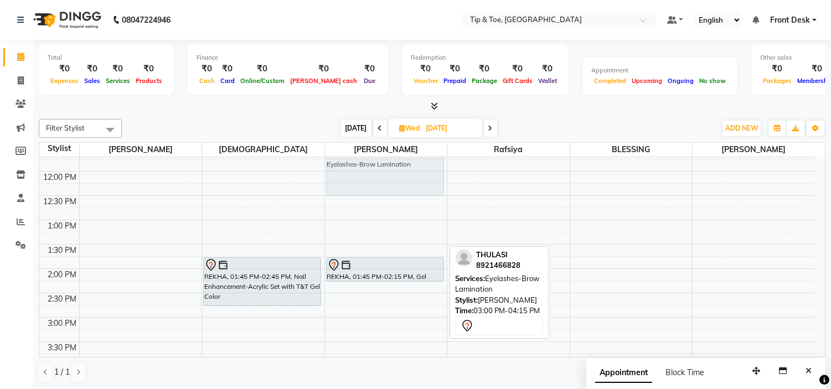
scroll to position [125, 0]
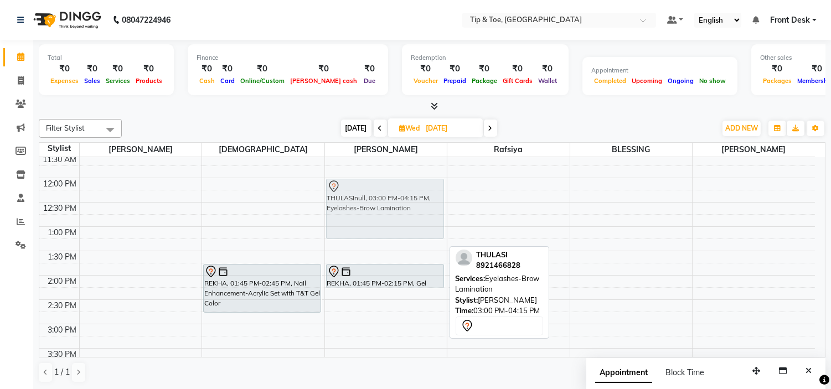
drag, startPoint x: 386, startPoint y: 297, endPoint x: 388, endPoint y: 213, distance: 84.2
click at [388, 213] on div "REKHA, 01:45 PM-02:15 PM, Gel Polish For Hand THULASInull, 03:00 PM-04:15 PM, E…" at bounding box center [386, 348] width 122 height 633
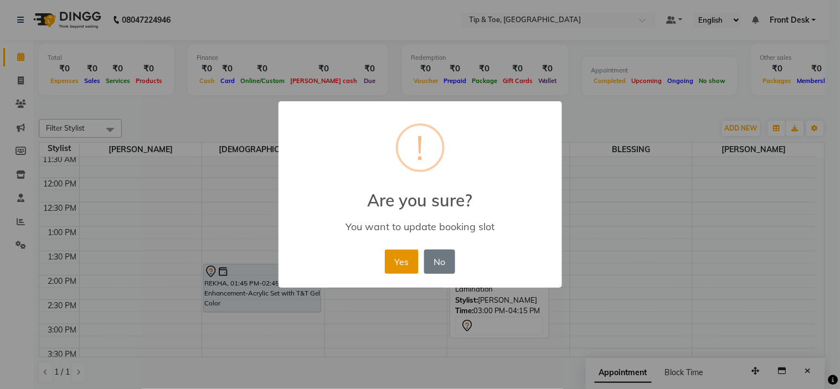
click at [398, 258] on button "Yes" at bounding box center [402, 262] width 34 height 24
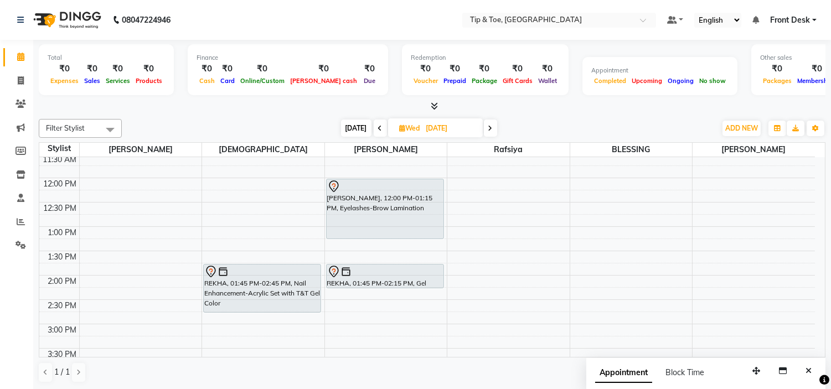
click at [383, 132] on span at bounding box center [380, 128] width 13 height 17
type input "[DATE]"
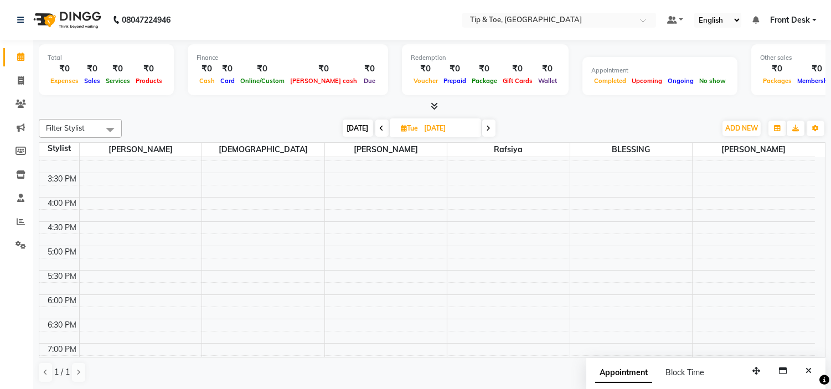
scroll to position [374, 0]
click at [21, 82] on icon at bounding box center [21, 80] width 6 height 8
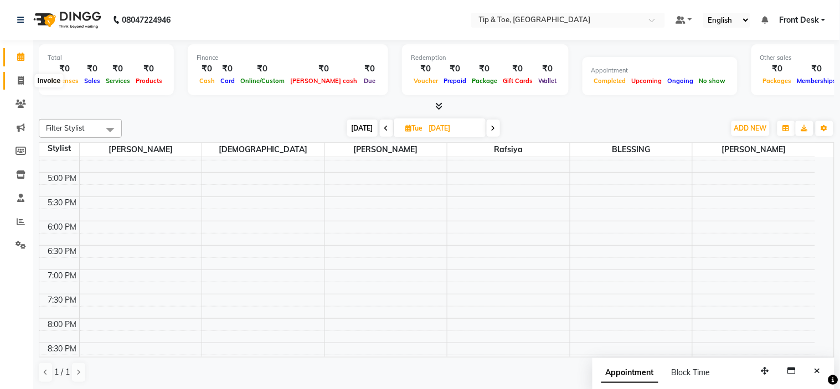
select select "5360"
select select "service"
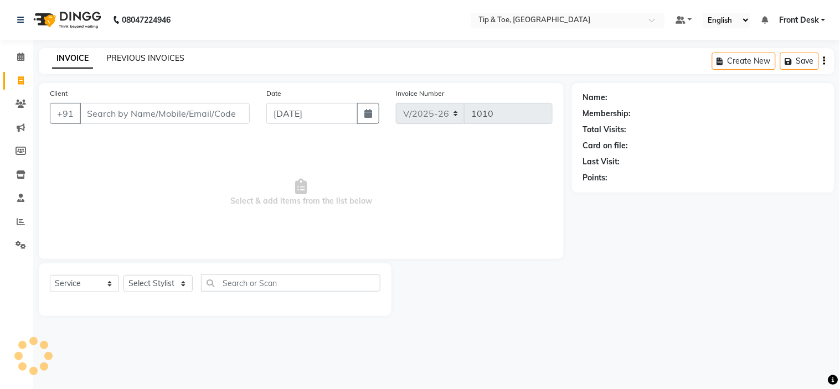
click at [146, 61] on link "PREVIOUS INVOICES" at bounding box center [145, 58] width 78 height 10
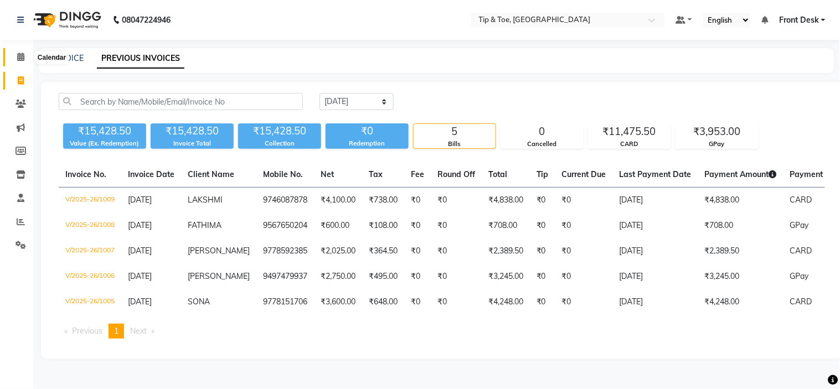
click at [22, 59] on icon at bounding box center [20, 57] width 7 height 8
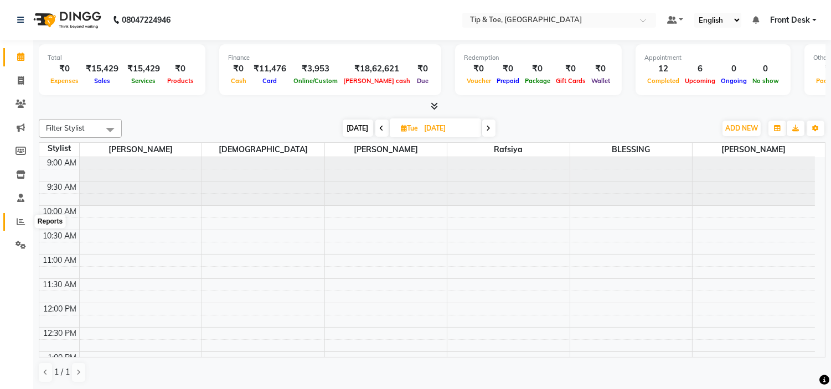
click at [23, 224] on icon at bounding box center [21, 222] width 8 height 8
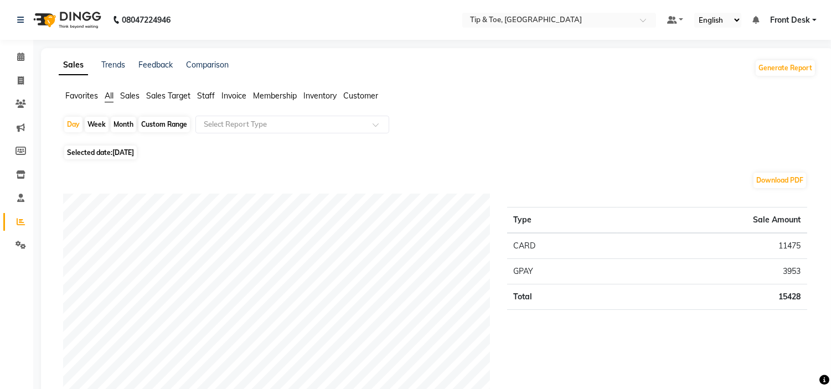
click at [208, 96] on span "Staff" at bounding box center [206, 96] width 18 height 10
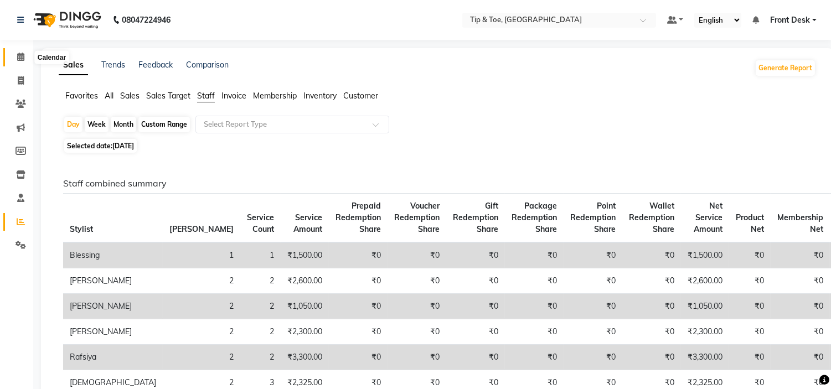
click at [24, 59] on span at bounding box center [20, 57] width 19 height 13
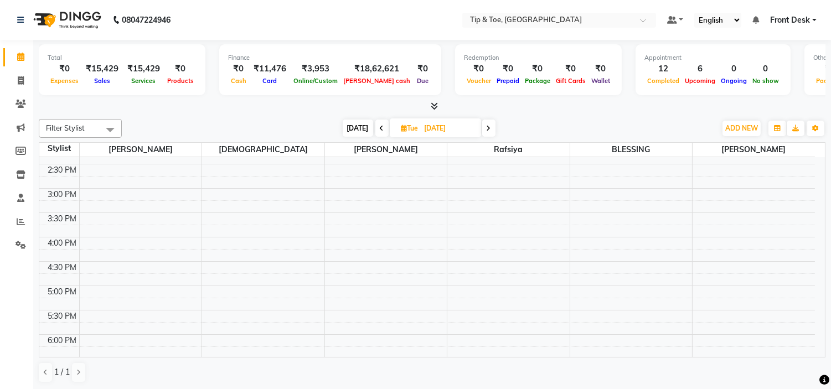
scroll to position [184, 0]
click at [400, 123] on span "[DATE]" at bounding box center [435, 128] width 91 height 19
click at [417, 129] on span "Tue" at bounding box center [410, 128] width 23 height 8
select select "9"
select select "2025"
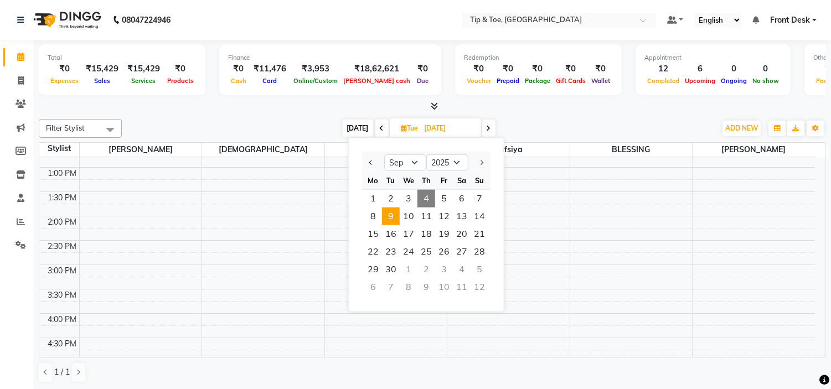
click at [427, 201] on span "4" at bounding box center [427, 199] width 18 height 18
type input "[DATE]"
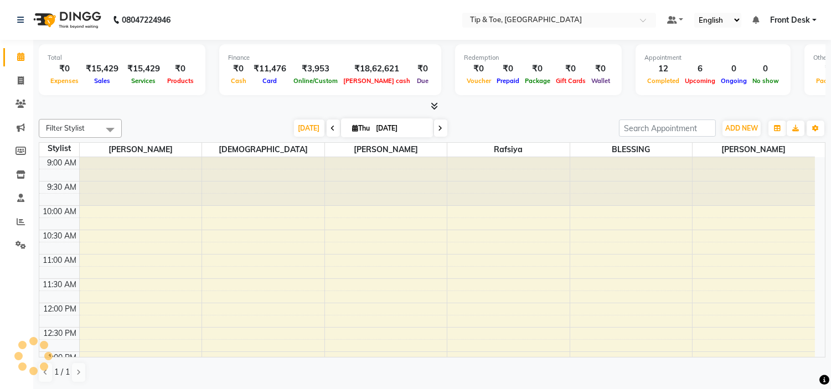
scroll to position [436, 0]
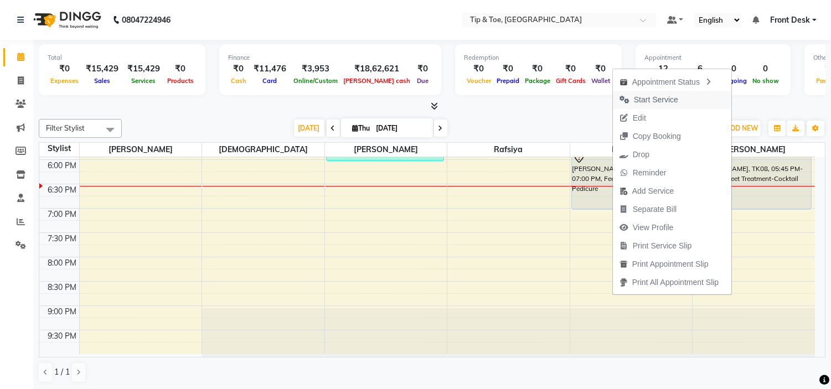
click at [650, 104] on span "Start Service" at bounding box center [656, 100] width 44 height 12
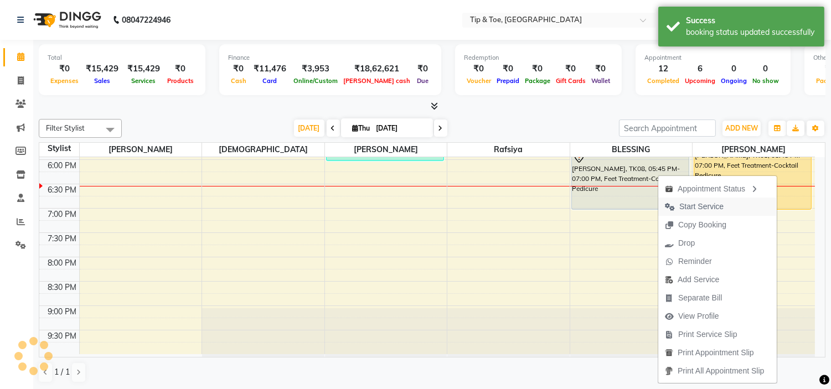
click at [689, 208] on span "Start Service" at bounding box center [702, 207] width 44 height 12
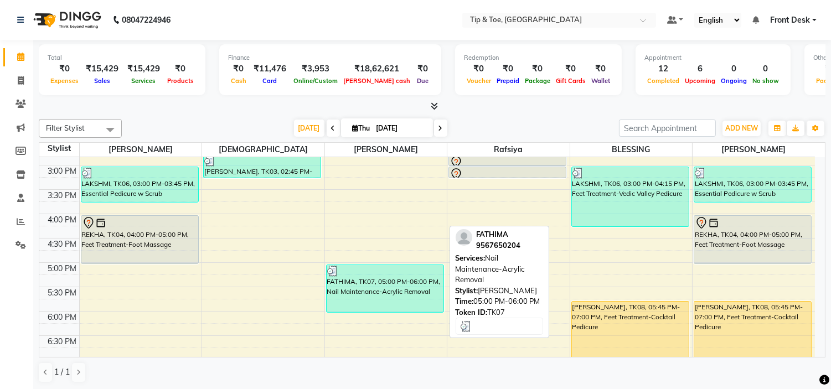
scroll to position [313, 0]
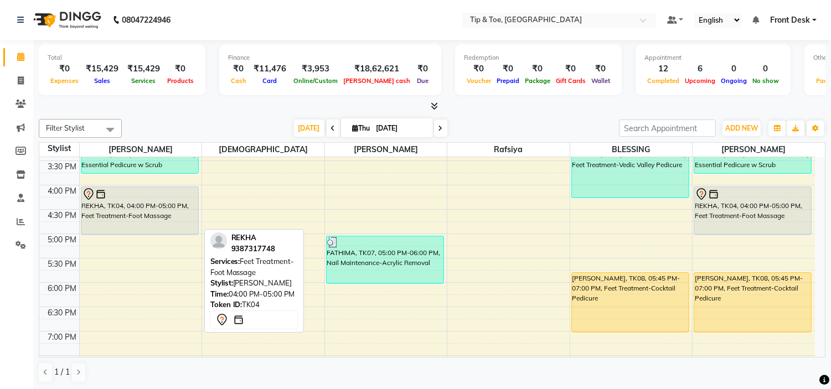
click at [143, 237] on div "9:00 AM 9:30 AM 10:00 AM 10:30 AM 11:00 AM 11:30 AM 12:00 PM 12:30 PM 1:00 PM 1…" at bounding box center [427, 160] width 776 height 633
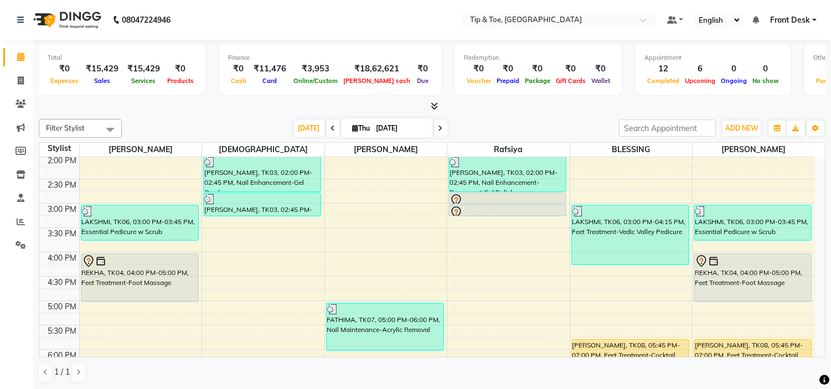
scroll to position [307, 0]
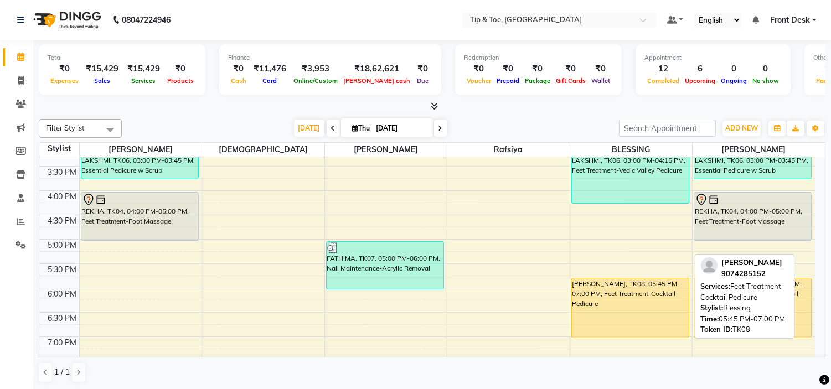
click at [620, 312] on div "[PERSON_NAME], TK08, 05:45 PM-07:00 PM, Feet Treatment-Cocktail Pedicure" at bounding box center [630, 308] width 117 height 59
select select "1"
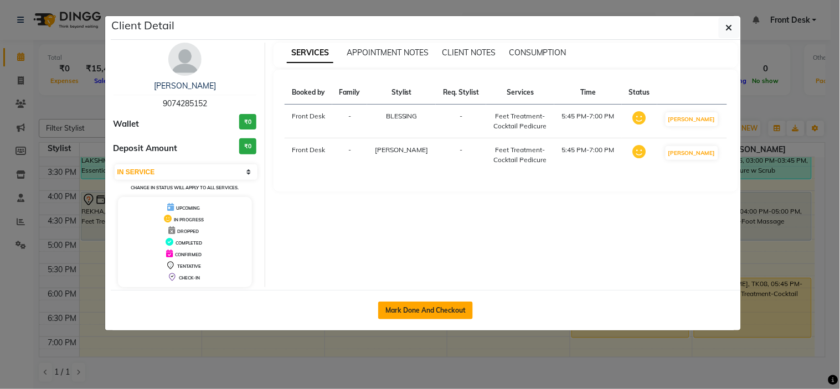
click at [450, 310] on button "Mark Done And Checkout" at bounding box center [425, 311] width 95 height 18
select select "service"
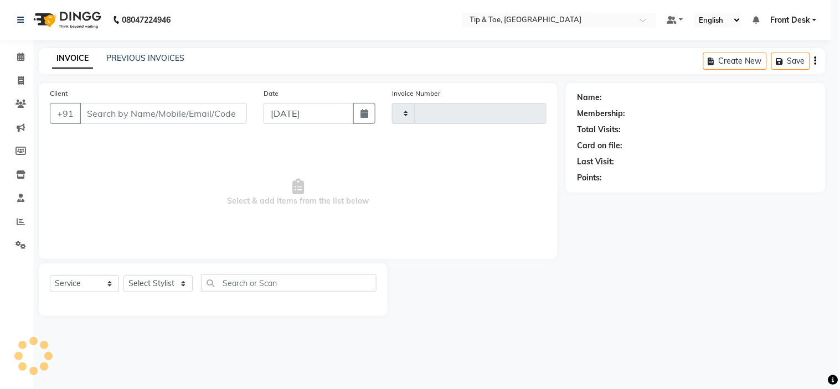
type input "1010"
select select "5360"
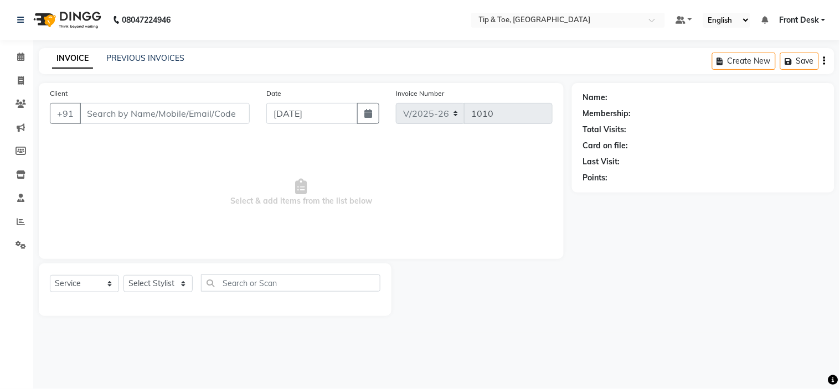
type input "9074285152"
select select "50942"
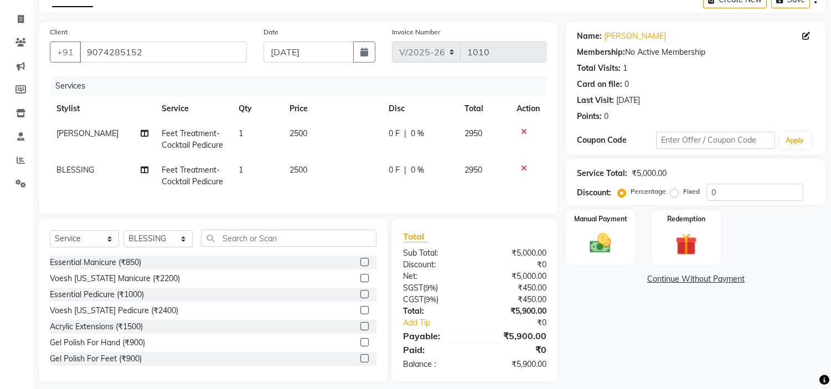
scroll to position [80, 0]
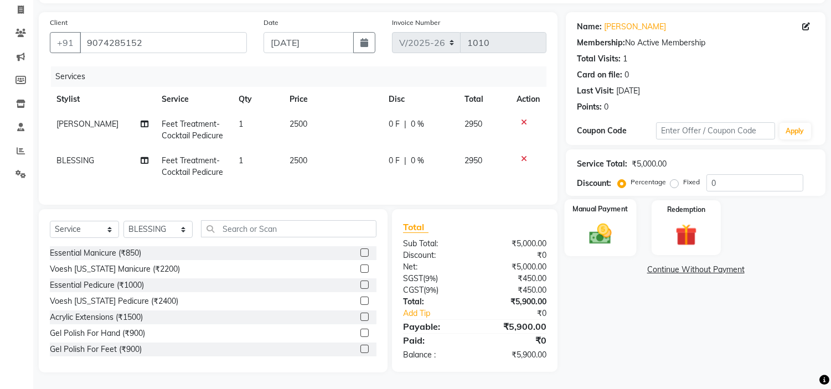
click at [626, 231] on div "Manual Payment" at bounding box center [601, 227] width 72 height 56
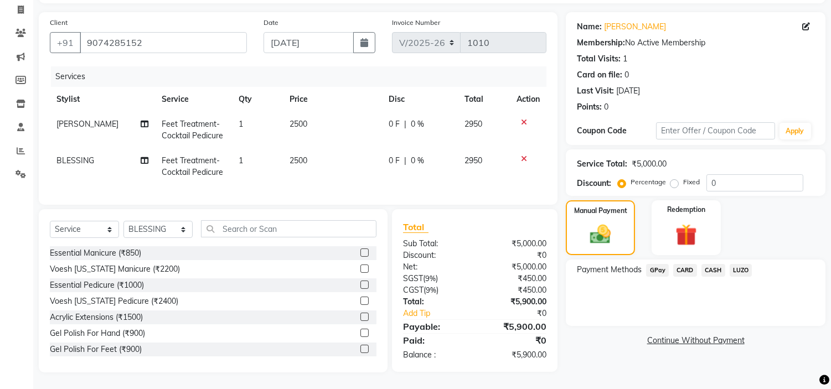
click at [682, 264] on span "CARD" at bounding box center [686, 270] width 24 height 13
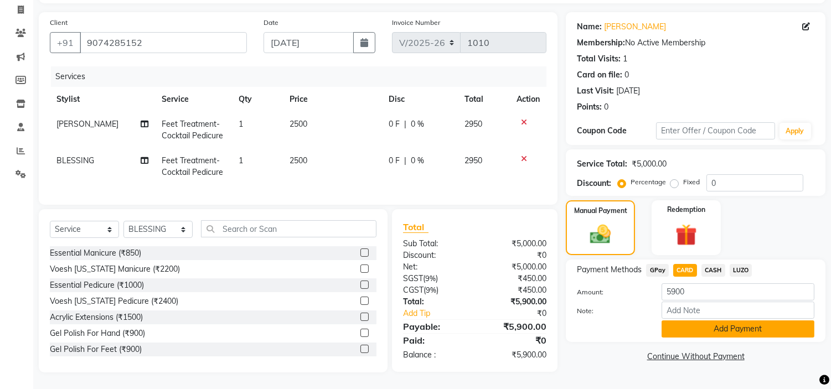
click at [700, 322] on button "Add Payment" at bounding box center [738, 329] width 153 height 17
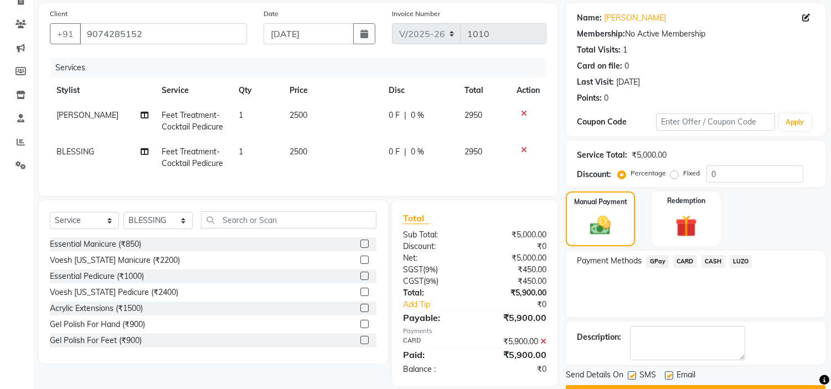
scroll to position [109, 0]
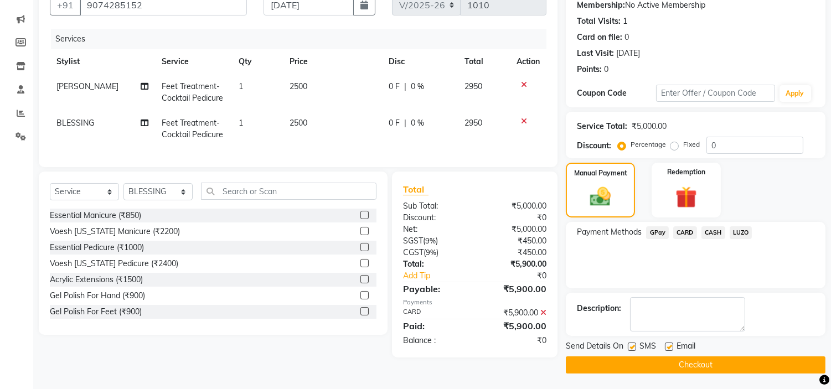
drag, startPoint x: 668, startPoint y: 345, endPoint x: 671, endPoint y: 353, distance: 8.9
click at [668, 346] on label at bounding box center [669, 347] width 8 height 8
click at [668, 346] on input "checkbox" at bounding box center [668, 347] width 7 height 7
checkbox input "false"
click at [678, 362] on button "Checkout" at bounding box center [696, 365] width 260 height 17
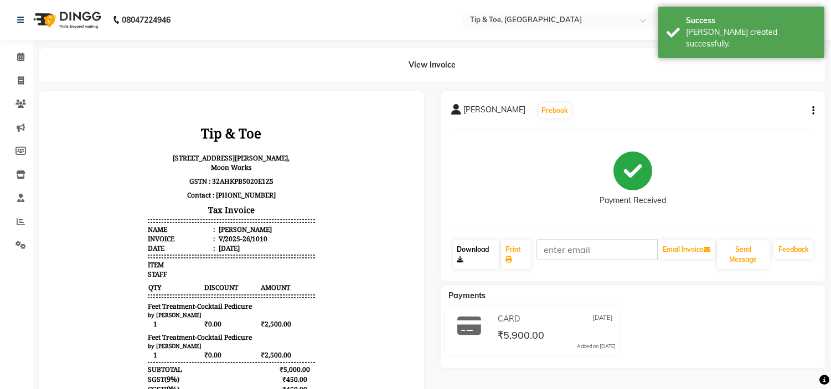
click at [474, 248] on link "Download" at bounding box center [476, 254] width 46 height 29
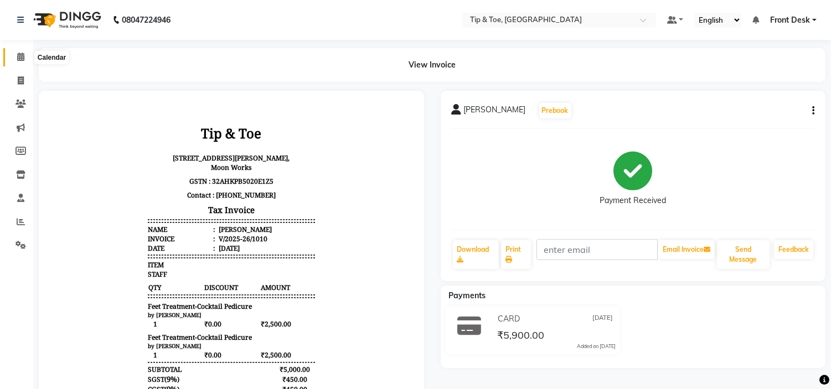
click at [20, 57] on icon at bounding box center [20, 57] width 7 height 8
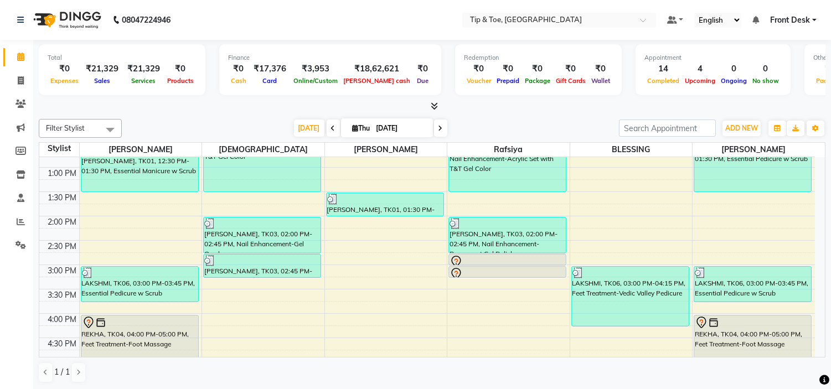
scroll to position [246, 0]
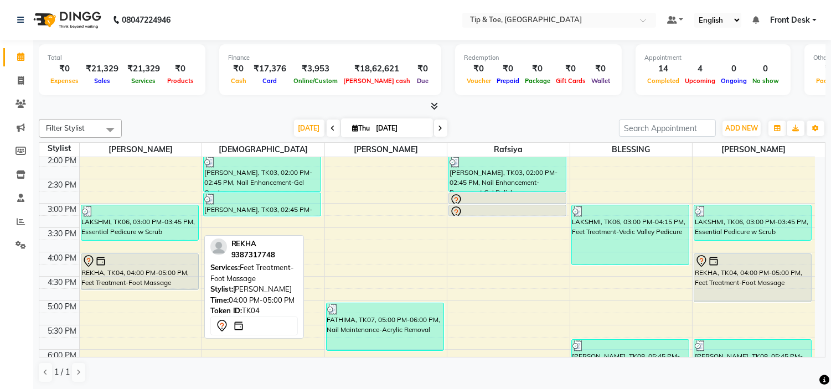
click at [147, 286] on div "[PERSON_NAME], TK01, 12:30 PM-01:30 PM, Essential Manicure w Scrub LAKSHMI, TK0…" at bounding box center [141, 227] width 122 height 633
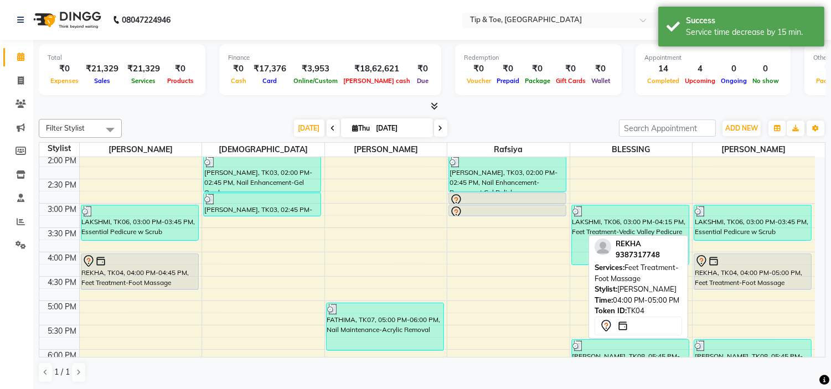
drag, startPoint x: 749, startPoint y: 300, endPoint x: 746, endPoint y: 291, distance: 8.8
click at [746, 291] on div "9:00 AM 9:30 AM 10:00 AM 10:30 AM 11:00 AM 11:30 AM 12:00 PM 12:30 PM 1:00 PM 1…" at bounding box center [427, 227] width 776 height 633
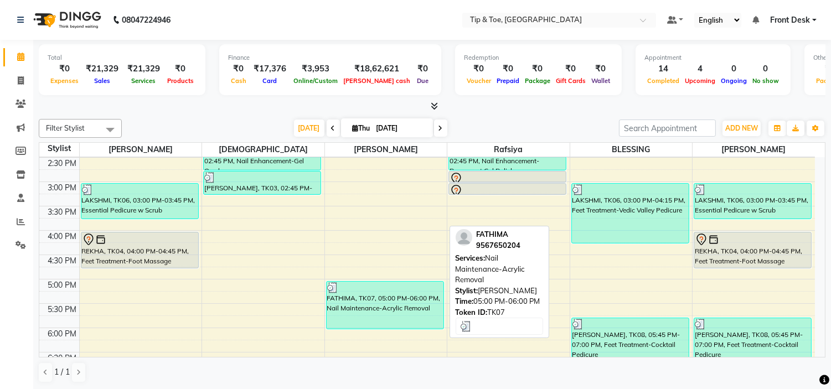
scroll to position [307, 0]
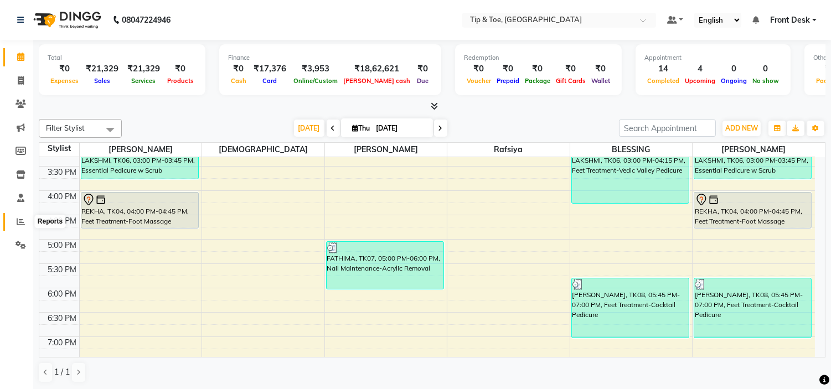
click at [19, 220] on icon at bounding box center [21, 222] width 8 height 8
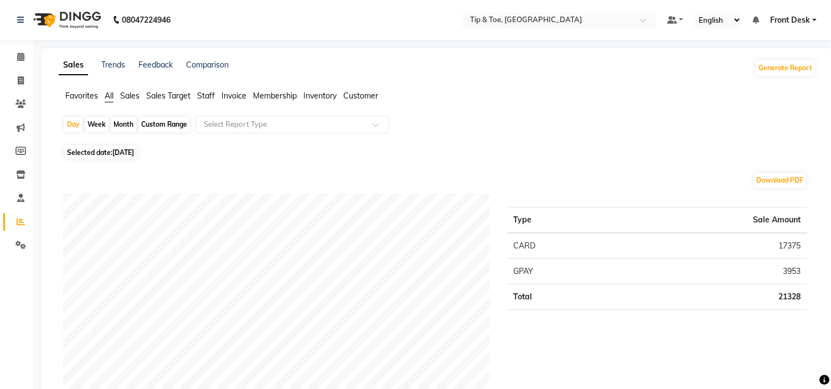
click at [206, 96] on span "Staff" at bounding box center [206, 96] width 18 height 10
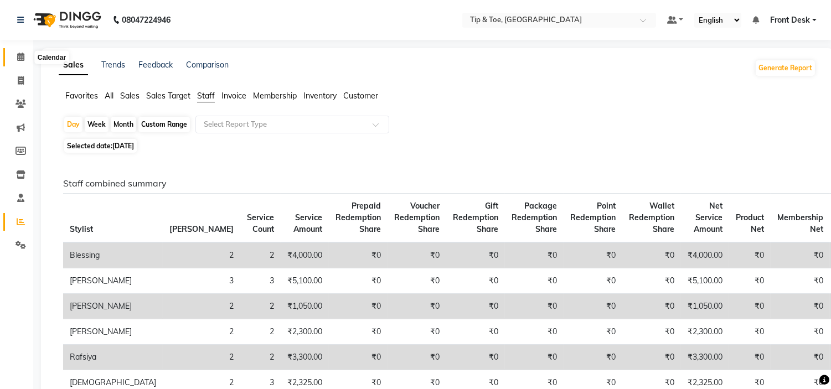
click at [20, 58] on icon at bounding box center [20, 57] width 7 height 8
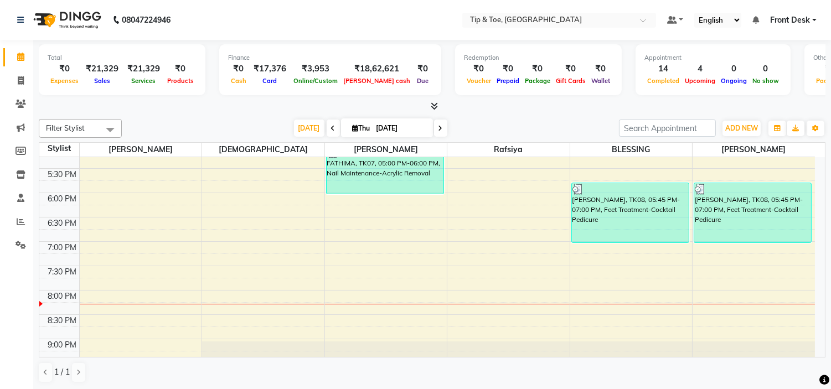
scroll to position [436, 0]
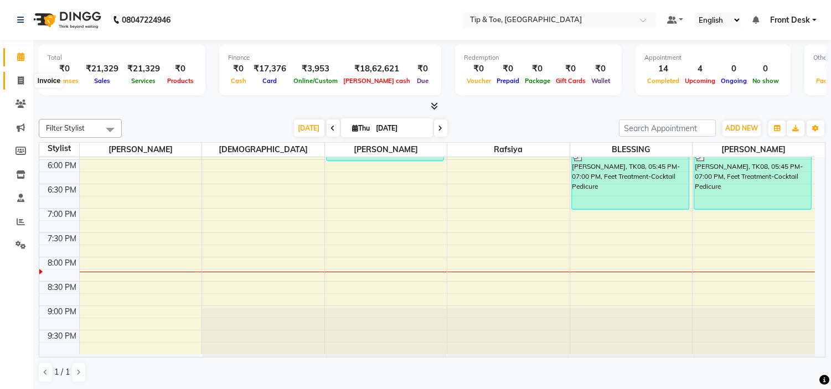
click at [21, 80] on icon at bounding box center [21, 80] width 6 height 8
select select "service"
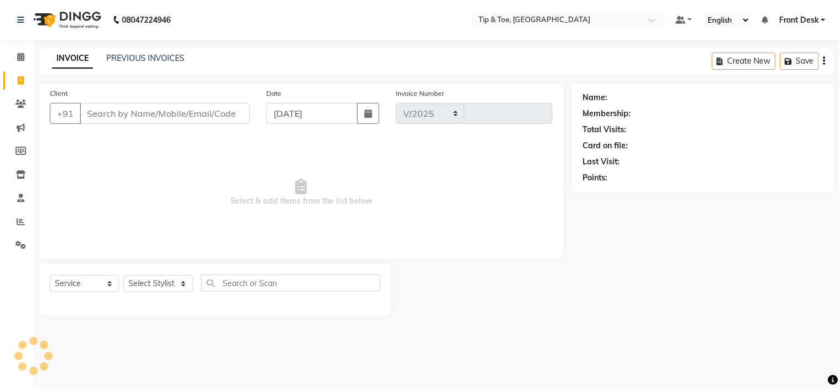
select select "5360"
type input "1011"
click at [134, 55] on link "PREVIOUS INVOICES" at bounding box center [145, 58] width 78 height 10
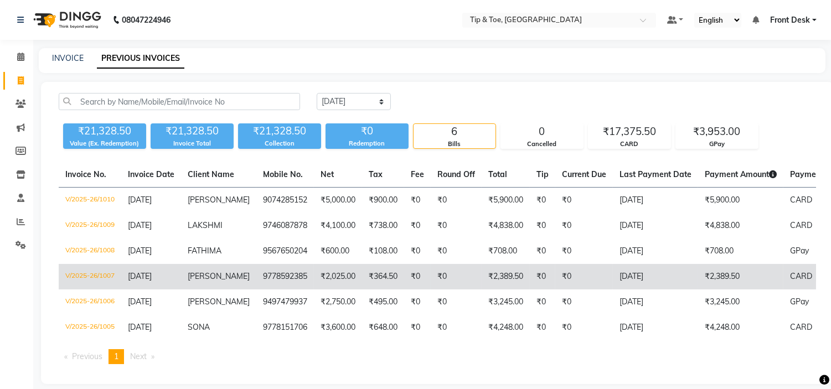
scroll to position [19, 0]
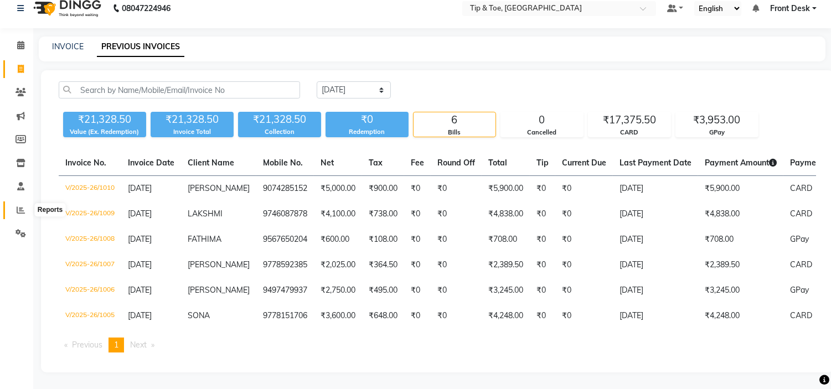
click at [20, 206] on icon at bounding box center [21, 210] width 8 height 8
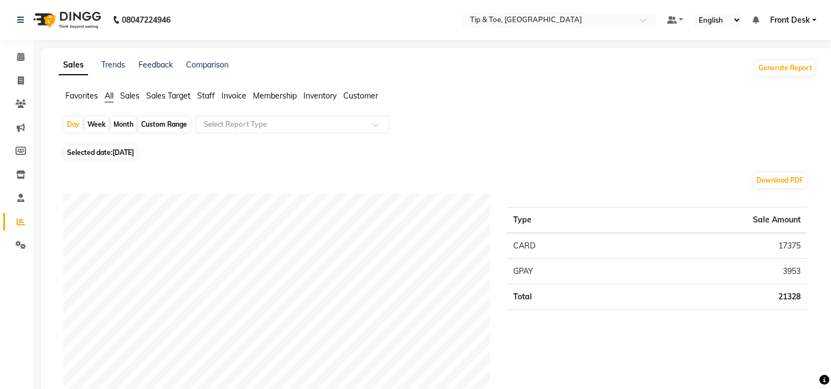
click at [204, 95] on span "Staff" at bounding box center [206, 96] width 18 height 10
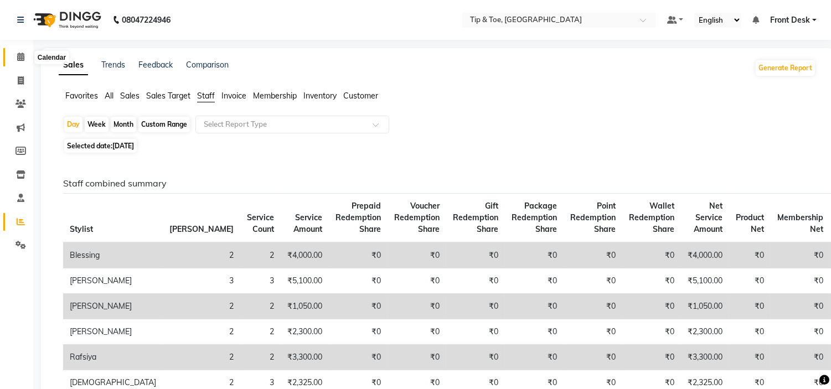
click at [20, 58] on icon at bounding box center [20, 57] width 7 height 8
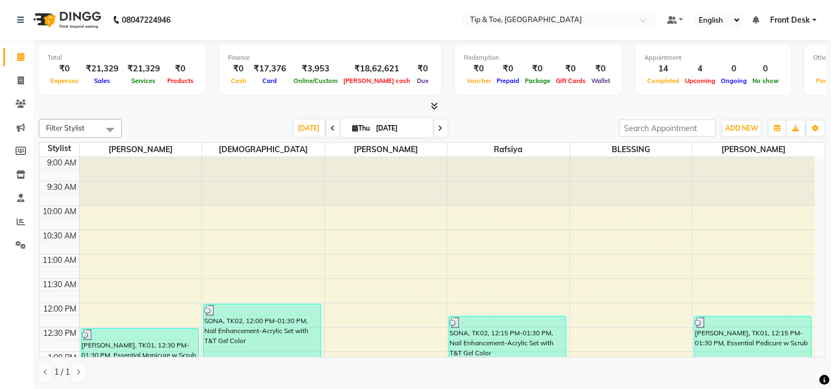
click at [439, 129] on icon at bounding box center [441, 128] width 4 height 7
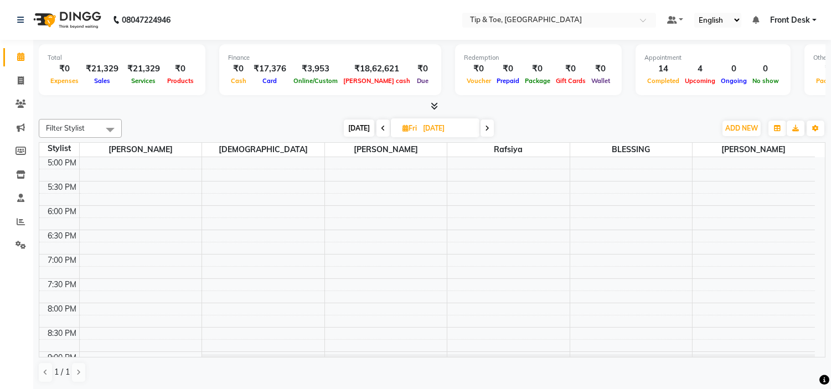
scroll to position [313, 0]
click at [361, 126] on span "[DATE]" at bounding box center [359, 128] width 30 height 17
type input "[DATE]"
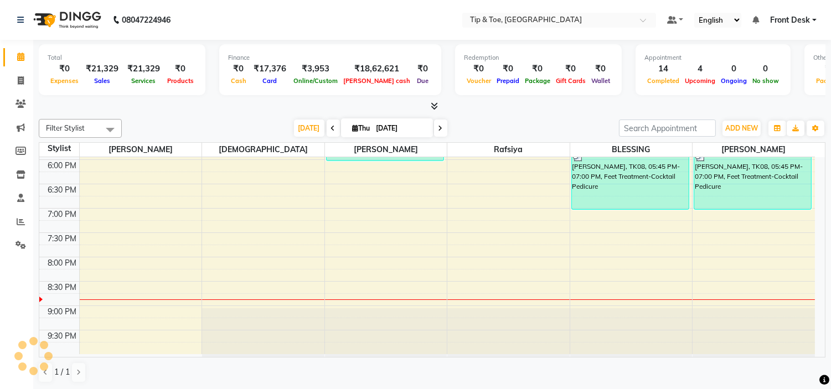
scroll to position [1, 0]
